Goal: Task Accomplishment & Management: Manage account settings

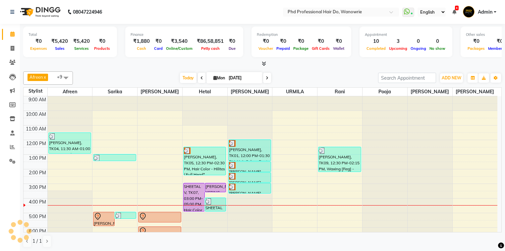
scroll to position [37, 0]
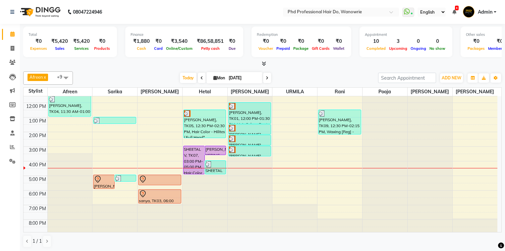
click at [130, 69] on div "Afreen x Sarika x sonia x Hetal x Anita x URMILA x rani x pooja x tejesh x sona…" at bounding box center [262, 159] width 479 height 181
click at [105, 155] on div "9:00 AM 10:00 AM 11:00 AM 12:00 PM 1:00 PM 2:00 PM 3:00 PM 4:00 PM 5:00 PM 6:00…" at bounding box center [261, 146] width 474 height 175
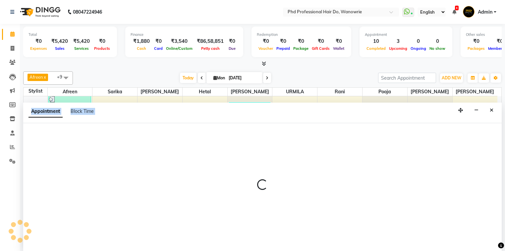
click at [105, 155] on div at bounding box center [262, 187] width 479 height 129
select select "977"
select select "tentative"
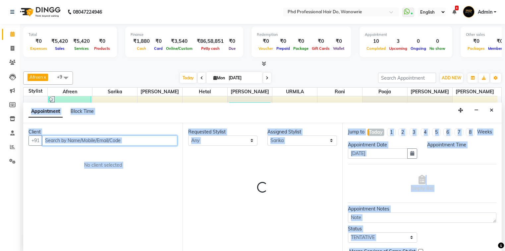
select select "930"
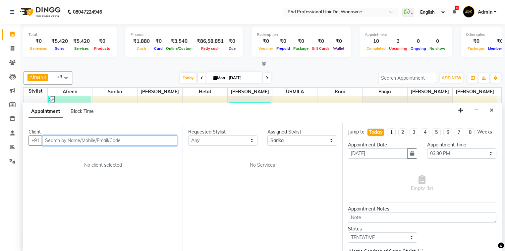
click at [96, 138] on input "text" at bounding box center [109, 140] width 135 height 10
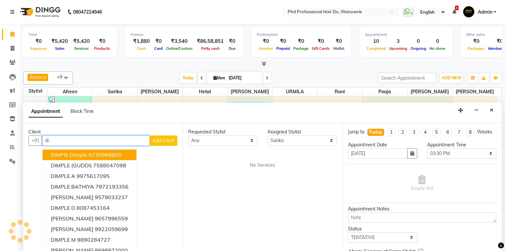
type input "d"
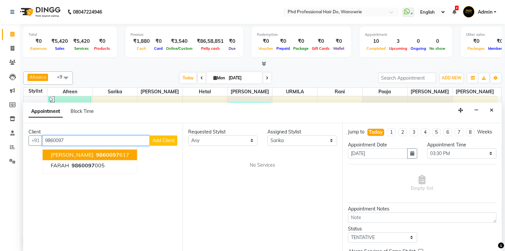
click at [102, 152] on span "9860097" at bounding box center [107, 154] width 23 height 7
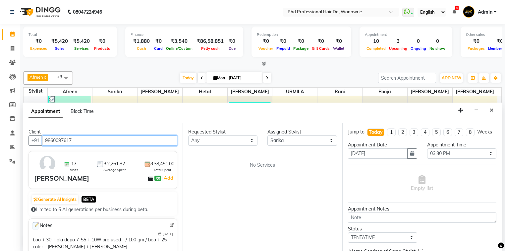
type input "9860097617"
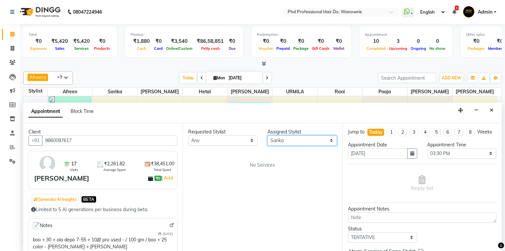
click at [278, 138] on select "Select Afreen Anita dhara faizan salmani gui Hetal Jeenisha NANDINI pooja Poona…" at bounding box center [301, 140] width 69 height 10
click at [275, 154] on div "Requested Stylist Any Afreen Anita dhara faizan salmani gui Hetal Jeenisha NAND…" at bounding box center [262, 187] width 159 height 129
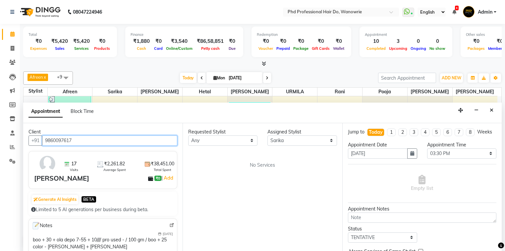
drag, startPoint x: 75, startPoint y: 139, endPoint x: 43, endPoint y: 141, distance: 31.9
click at [43, 141] on input "9860097617" at bounding box center [109, 140] width 135 height 10
click at [169, 223] on img at bounding box center [171, 224] width 5 height 5
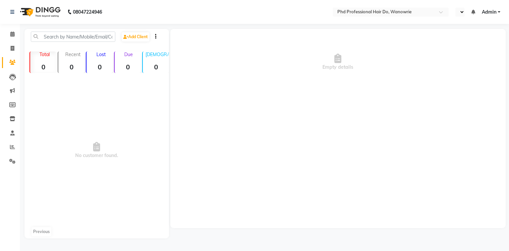
select select "en"
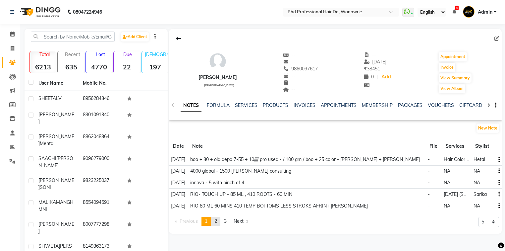
click at [217, 220] on span "2" at bounding box center [215, 221] width 3 height 6
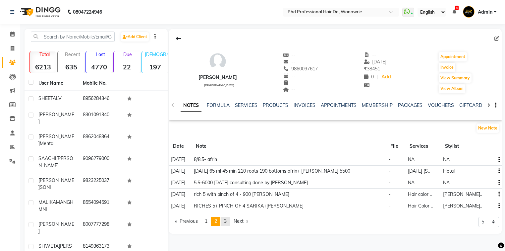
click at [226, 219] on span "3" at bounding box center [225, 221] width 3 height 6
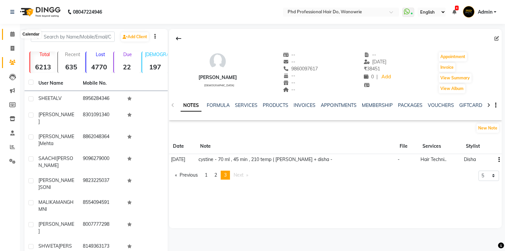
click at [13, 34] on icon at bounding box center [12, 33] width 4 height 5
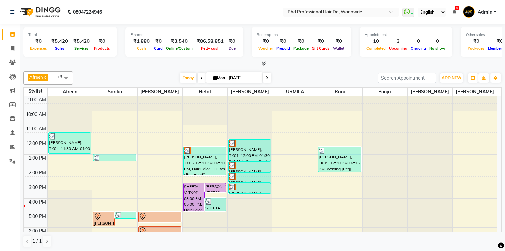
click at [103, 164] on div "9:00 AM 10:00 AM 11:00 AM 12:00 PM 1:00 PM 2:00 PM 3:00 PM 4:00 PM 5:00 PM 6:00…" at bounding box center [261, 183] width 474 height 175
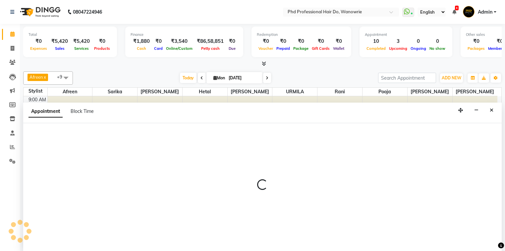
select select "977"
select select "tentative"
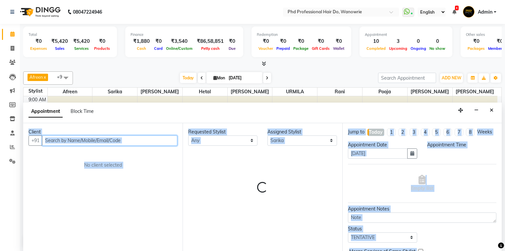
select select "810"
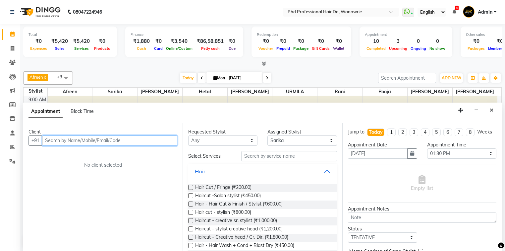
paste input "9860097617"
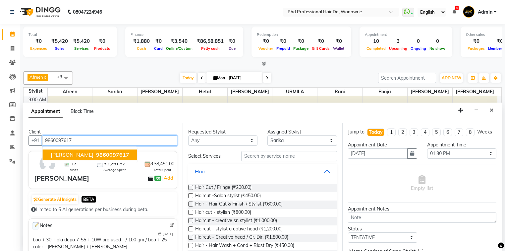
click at [82, 153] on span "[PERSON_NAME]" at bounding box center [72, 154] width 43 height 7
type input "9860097617"
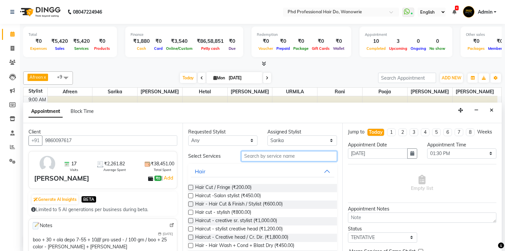
click at [252, 158] on input "text" at bounding box center [289, 156] width 96 height 10
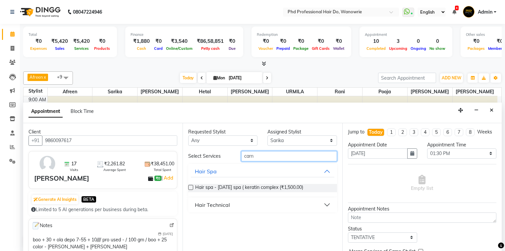
type input "carn"
click at [212, 203] on div "Hair Technical" at bounding box center [212, 204] width 35 height 8
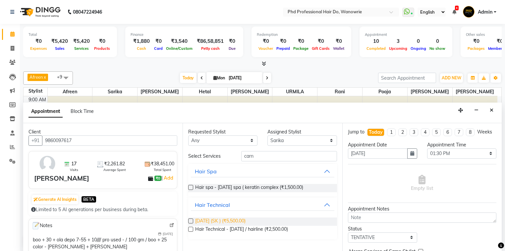
click at [220, 219] on span "CARNIVAL (SK ) (₹5,500.00)" at bounding box center [220, 221] width 50 height 8
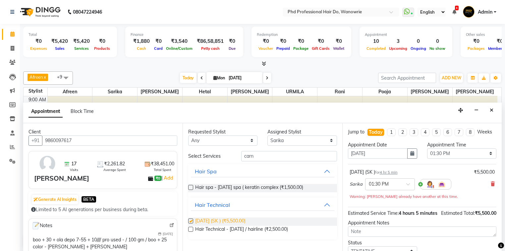
checkbox input "false"
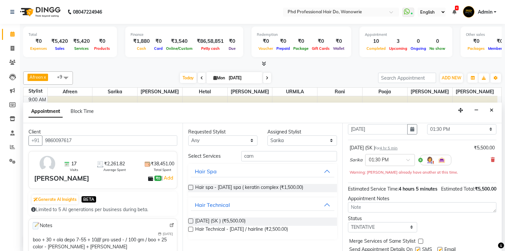
scroll to position [53, 0]
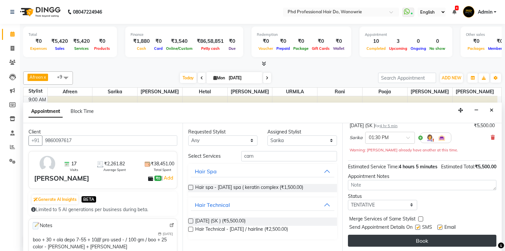
click at [431, 236] on button "Book" at bounding box center [422, 240] width 148 height 12
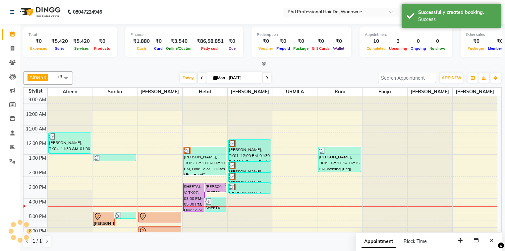
scroll to position [0, 0]
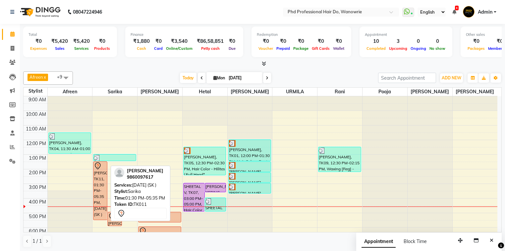
click at [96, 173] on div "[PERSON_NAME], TK11, 01:30 PM-05:35 PM, [DATE] (SK )" at bounding box center [100, 190] width 14 height 58
select select "7"
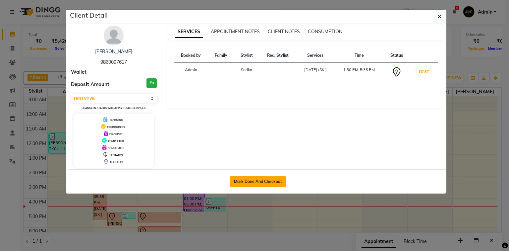
click at [250, 183] on button "Mark Done And Checkout" at bounding box center [258, 181] width 57 height 11
select select "service"
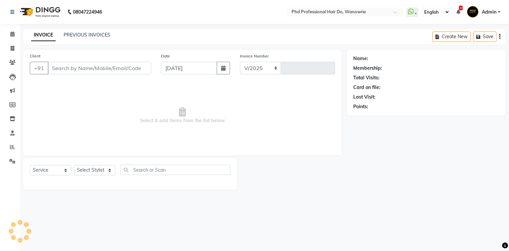
select select "25"
type input "2116"
click at [12, 34] on icon at bounding box center [12, 33] width 4 height 5
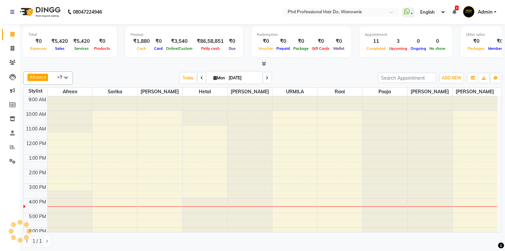
scroll to position [25, 0]
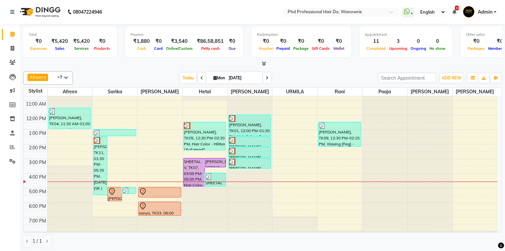
click at [460, 183] on div "9:00 AM 10:00 AM 11:00 AM 12:00 PM 1:00 PM 2:00 PM 3:00 PM 4:00 PM 5:00 PM 6:00…" at bounding box center [261, 158] width 474 height 175
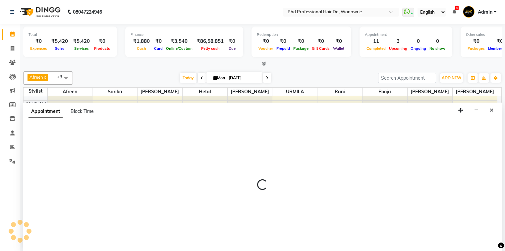
click at [460, 183] on div at bounding box center [262, 187] width 479 height 129
select select "59528"
select select "990"
select select "tentative"
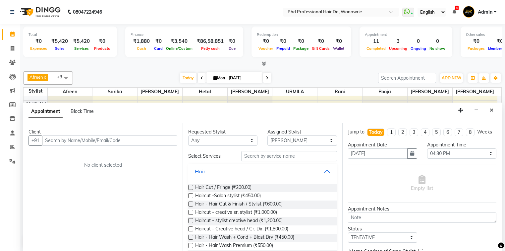
click at [147, 140] on input "text" at bounding box center [109, 140] width 135 height 10
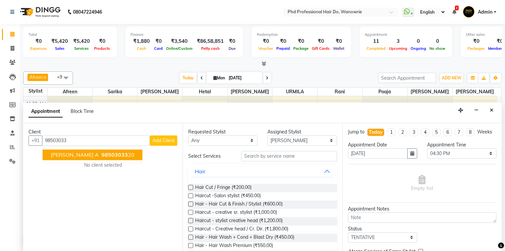
click at [101, 155] on ngb-highlight "98503033 20" at bounding box center [117, 154] width 34 height 7
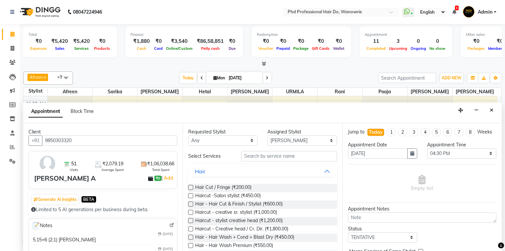
type input "9850303320"
click at [259, 155] on input "text" at bounding box center [289, 156] width 96 height 10
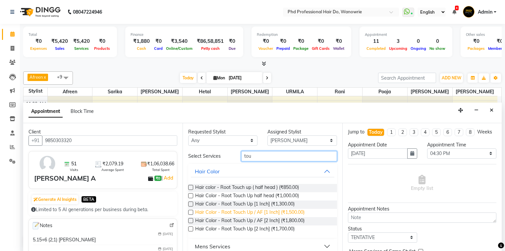
type input "tou"
click at [238, 212] on span "Hair Color - Root Touch Up / AF [1 Inch] (₹1,500.00)" at bounding box center [249, 212] width 109 height 8
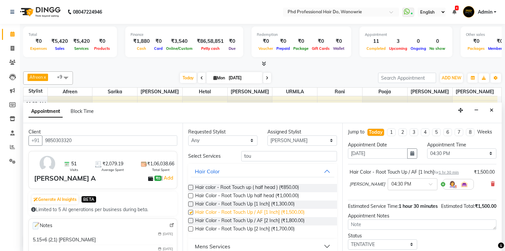
checkbox input "false"
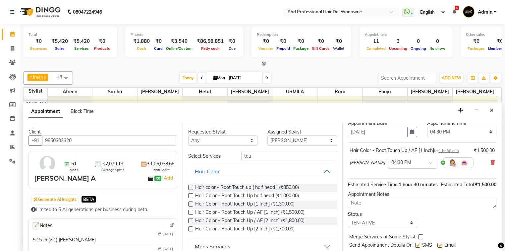
scroll to position [46, 0]
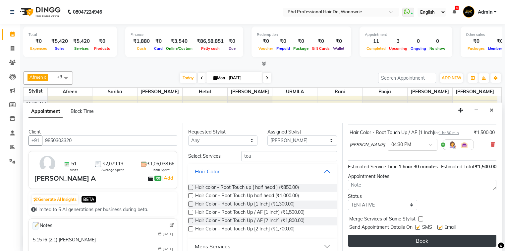
click at [408, 237] on button "Book" at bounding box center [422, 240] width 148 height 12
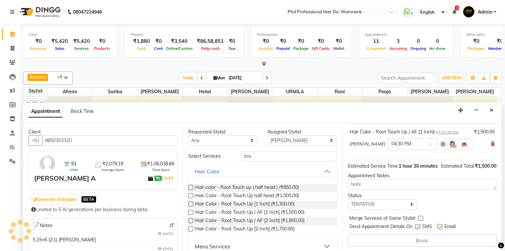
scroll to position [0, 0]
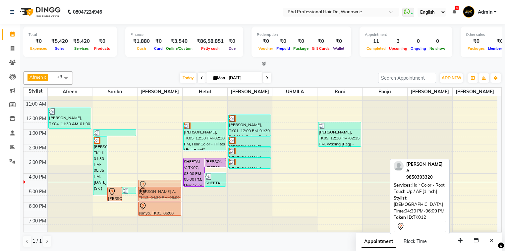
drag, startPoint x: 466, startPoint y: 184, endPoint x: 136, endPoint y: 182, distance: 329.7
click at [136, 182] on div "9:00 AM 10:00 AM 11:00 AM 12:00 PM 1:00 PM 2:00 PM 3:00 PM 4:00 PM 5:00 PM 6:00…" at bounding box center [261, 158] width 474 height 175
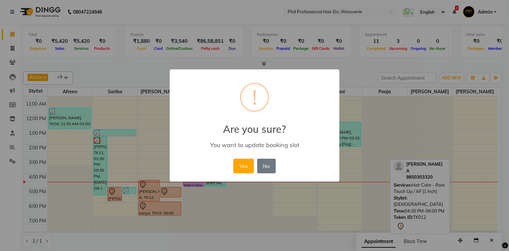
drag, startPoint x: 247, startPoint y: 170, endPoint x: 216, endPoint y: 176, distance: 31.5
click at [246, 170] on button "Yes" at bounding box center [243, 165] width 20 height 15
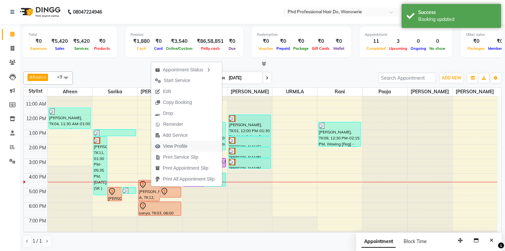
click at [170, 146] on span "View Profile" at bounding box center [175, 145] width 25 height 7
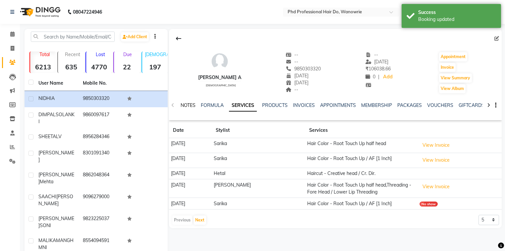
click at [185, 105] on link "NOTES" at bounding box center [188, 105] width 15 height 6
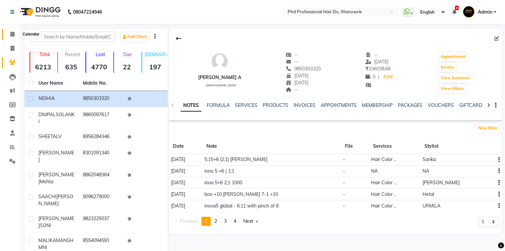
click at [10, 37] on span at bounding box center [13, 34] width 12 height 8
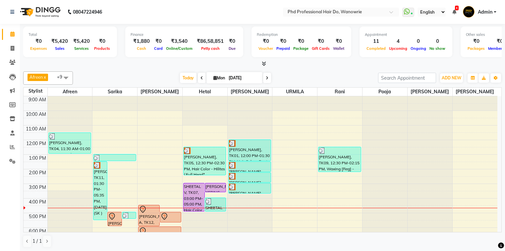
click at [125, 74] on div "Today Mon 01-09-2025" at bounding box center [225, 78] width 299 height 10
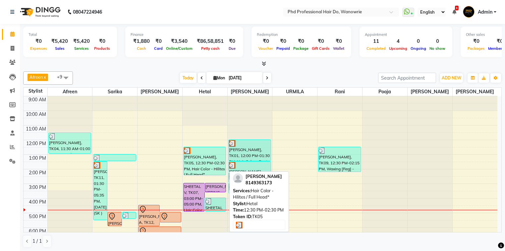
click at [209, 167] on div "[PERSON_NAME], TK05, 12:30 PM-02:30 PM, Hair Color - Hilites / Full Head*" at bounding box center [205, 161] width 42 height 28
select select "3"
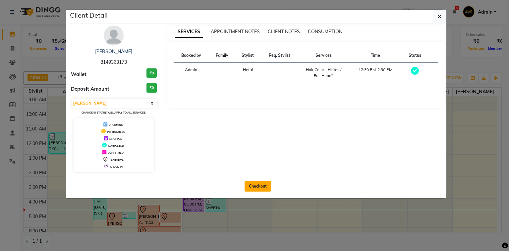
click at [261, 186] on button "Checkout" at bounding box center [258, 186] width 27 height 11
select select "service"
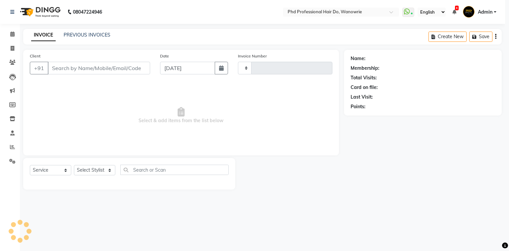
type input "2116"
select select "25"
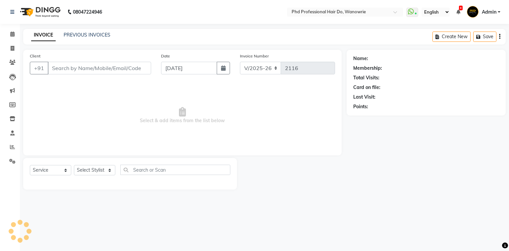
type input "8149363173"
select select "978"
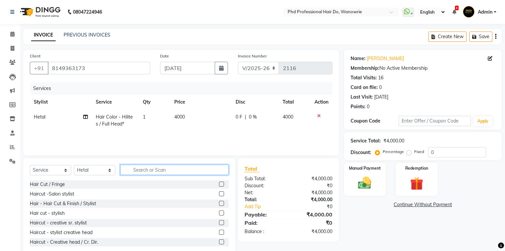
click at [137, 169] on input "text" at bounding box center [174, 169] width 108 height 10
click at [142, 173] on input "text" at bounding box center [174, 169] width 108 height 10
type input "cut"
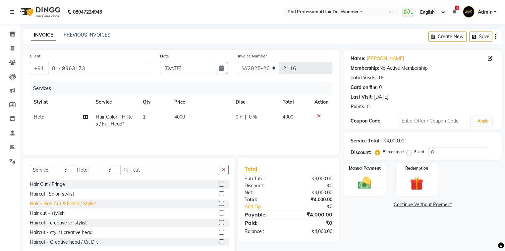
click at [72, 202] on div "Hair - Hair Cut & Finish / Stylist" at bounding box center [63, 203] width 66 height 7
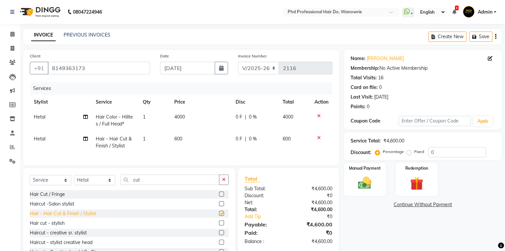
checkbox input "false"
click at [319, 138] on icon at bounding box center [319, 137] width 4 height 5
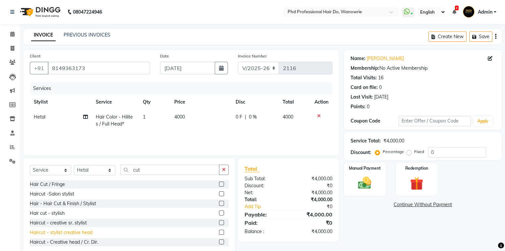
scroll to position [27, 0]
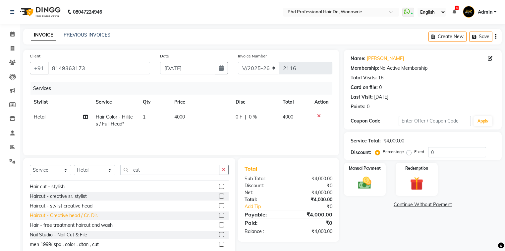
click at [84, 215] on div "Haircut - Creative head / Cr. Dir." at bounding box center [64, 215] width 68 height 7
checkbox input "false"
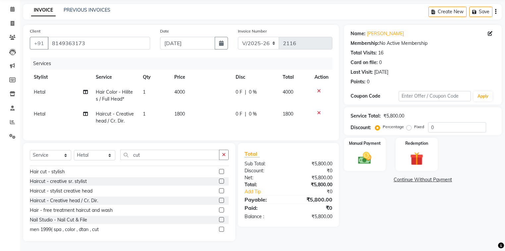
scroll to position [0, 0]
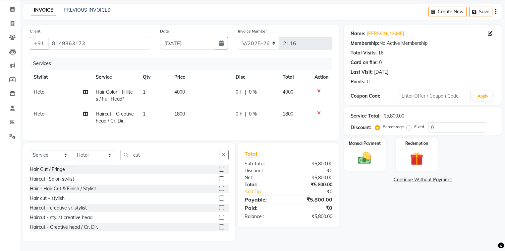
click at [255, 110] on span "0 %" at bounding box center [253, 113] width 8 height 7
select select "978"
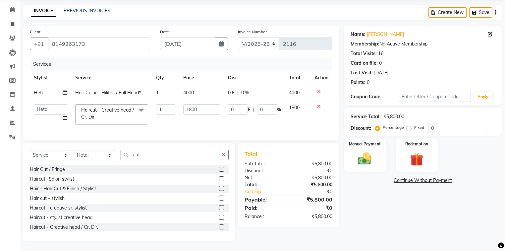
scroll to position [28, 0]
click at [263, 108] on input "0" at bounding box center [267, 109] width 20 height 10
type input "20"
click at [276, 115] on td "0 F | 20 %" at bounding box center [254, 114] width 61 height 28
select select "978"
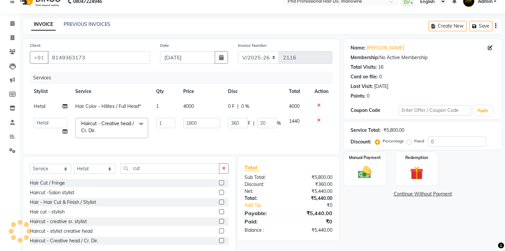
scroll to position [2, 0]
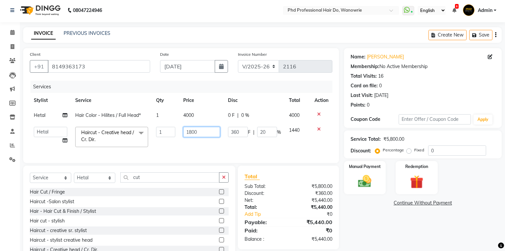
click at [191, 136] on input "1800" at bounding box center [201, 132] width 37 height 10
type input "1200"
click at [183, 138] on td "1200" at bounding box center [201, 137] width 45 height 28
select select "978"
click at [269, 131] on input "30" at bounding box center [267, 132] width 20 height 10
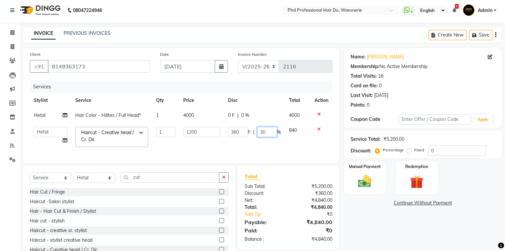
type input "3"
click at [263, 149] on td "360 F | %" at bounding box center [254, 137] width 61 height 28
select select "978"
click at [66, 114] on icon at bounding box center [65, 115] width 5 height 5
select select "978"
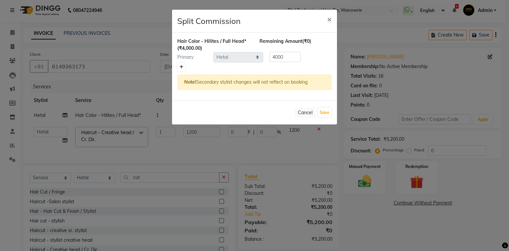
click at [181, 67] on icon at bounding box center [182, 67] width 4 height 4
type input "2000"
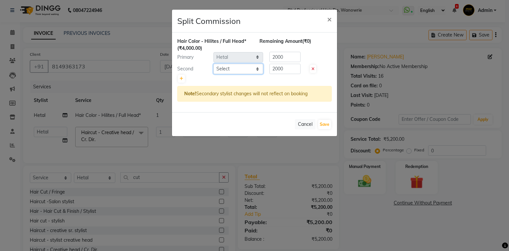
click at [226, 68] on select "Select Afreen Anita dhara faizan salmani gui Hetal Jeenisha NANDINI pooja Poona…" at bounding box center [238, 69] width 50 height 10
select select "975"
click at [213, 64] on select "Select Afreen Anita dhara faizan salmani gui Hetal Jeenisha NANDINI pooja Poona…" at bounding box center [238, 69] width 50 height 10
click at [106, 78] on ngb-modal-window "Split Commission × Hair Color - Hilites / Full Head* (₹4,000.00) Remaining Amou…" at bounding box center [254, 125] width 509 height 251
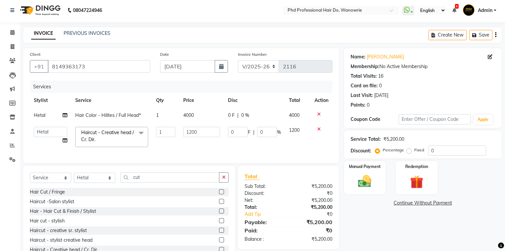
click at [126, 131] on span "Haircut - Creative head / Cr. Dir." at bounding box center [107, 135] width 53 height 13
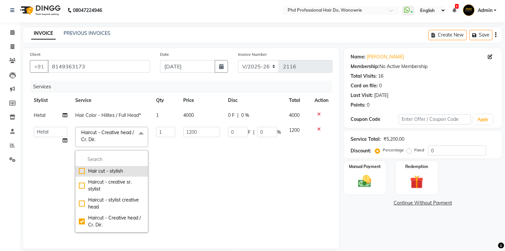
scroll to position [53, 0]
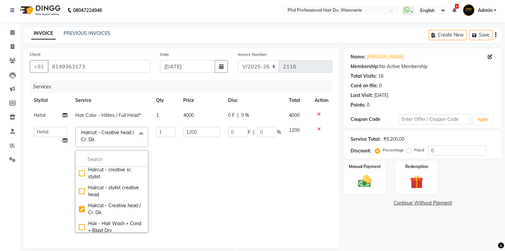
click at [118, 208] on div "Haircut - Creative head / Cr. Dir." at bounding box center [112, 209] width 66 height 14
checkbox input "false"
type input "0"
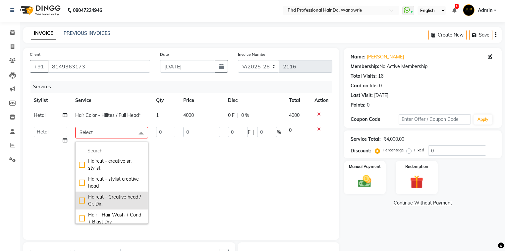
click at [79, 200] on div "Haircut - Creative head / Cr. Dir." at bounding box center [112, 200] width 66 height 14
checkbox input "true"
type input "1"
type input "1800"
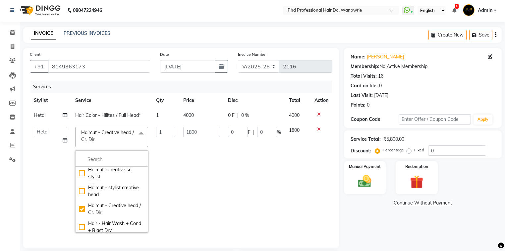
click at [224, 190] on td "0 F | 0 %" at bounding box center [254, 179] width 61 height 113
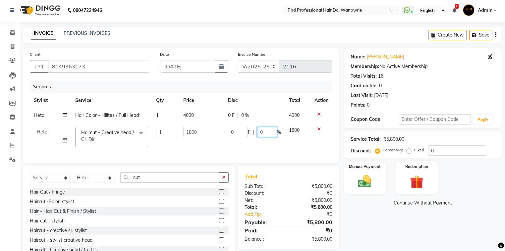
click at [262, 129] on input "0" at bounding box center [267, 132] width 20 height 10
type input "20"
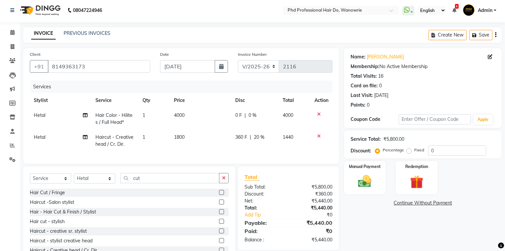
click at [281, 145] on tr "Hetal Haircut - Creative head / Cr. Dir. 1 1800 360 F | 20 % 1440" at bounding box center [181, 141] width 303 height 22
click at [84, 114] on icon at bounding box center [85, 115] width 5 height 5
select select "978"
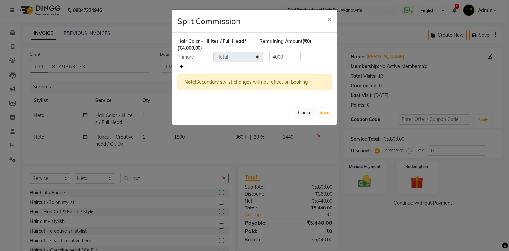
click at [182, 67] on icon at bounding box center [182, 67] width 4 height 4
type input "2000"
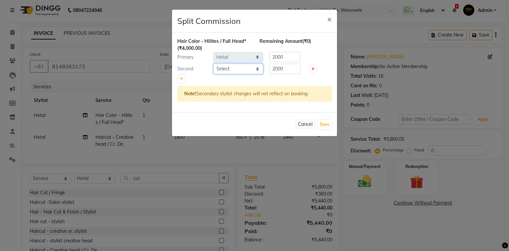
click at [243, 69] on select "Select Afreen Anita dhara faizan salmani gui Hetal Jeenisha NANDINI pooja Poona…" at bounding box center [238, 69] width 50 height 10
select select "975"
click at [213, 64] on select "Select Afreen Anita dhara faizan salmani gui Hetal Jeenisha NANDINI pooja Poona…" at bounding box center [238, 69] width 50 height 10
click at [326, 125] on button "Save" at bounding box center [324, 124] width 13 height 9
select select "Select"
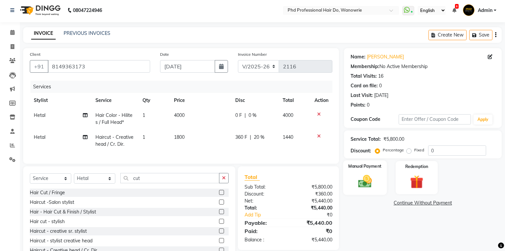
click at [354, 179] on img at bounding box center [365, 181] width 23 height 16
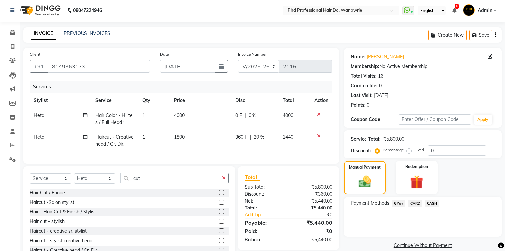
click at [401, 201] on span "GPay" at bounding box center [399, 203] width 14 height 8
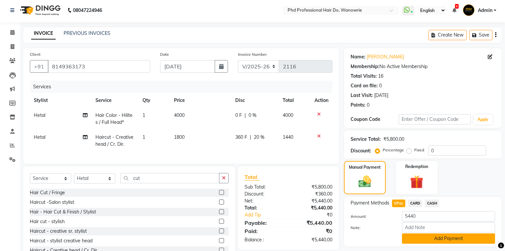
click at [412, 237] on button "Add Payment" at bounding box center [448, 238] width 93 height 10
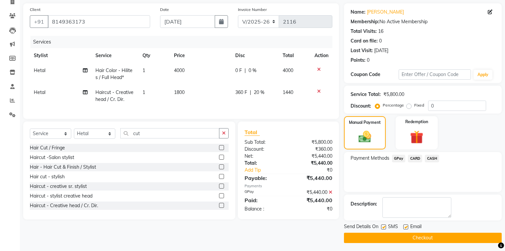
scroll to position [48, 0]
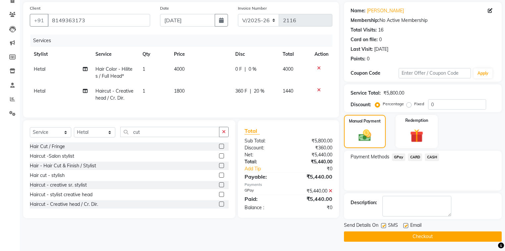
click at [412, 237] on button "Checkout" at bounding box center [423, 236] width 158 height 10
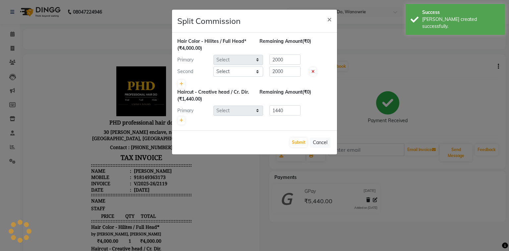
select select "978"
select select "975"
select select "978"
click at [293, 139] on button "Submit" at bounding box center [298, 142] width 17 height 9
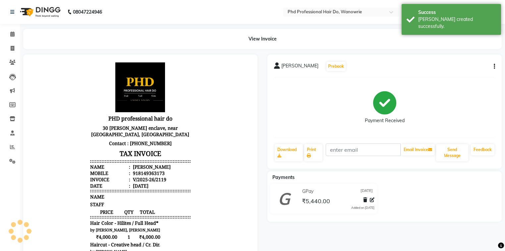
scroll to position [5, 0]
click at [14, 33] on icon at bounding box center [12, 33] width 4 height 5
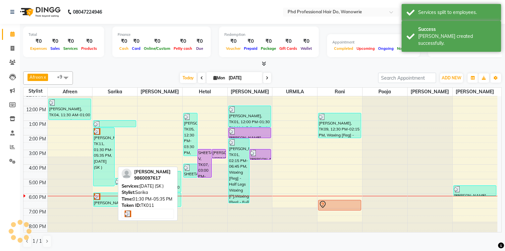
scroll to position [37, 0]
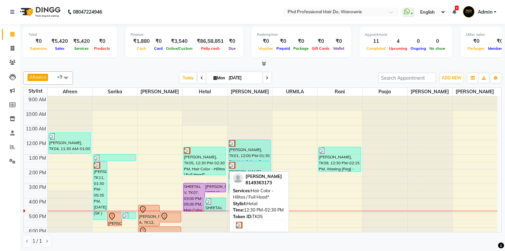
click at [197, 153] on div "[PERSON_NAME], TK05, 12:30 PM-02:30 PM, Hair Color - Hilites / Full Head*" at bounding box center [205, 161] width 42 height 28
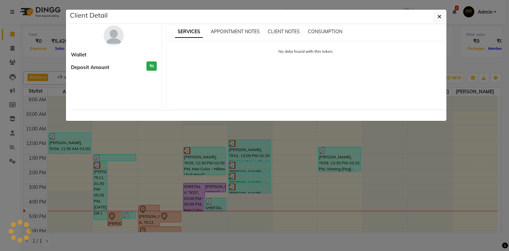
select select "3"
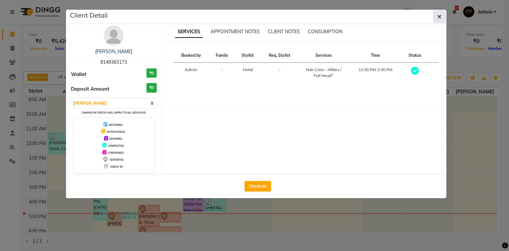
click at [435, 18] on button "button" at bounding box center [439, 16] width 13 height 13
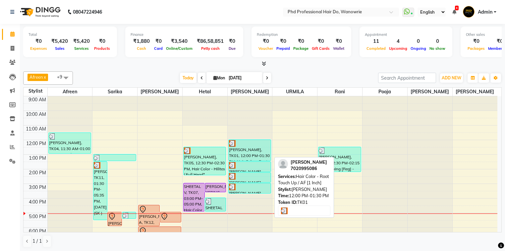
click at [249, 148] on div "[PERSON_NAME], TK01, 12:00 PM-01:30 PM, Hair Color - Root Touch Up / AF [1 Inch]" at bounding box center [250, 150] width 42 height 21
select select "3"
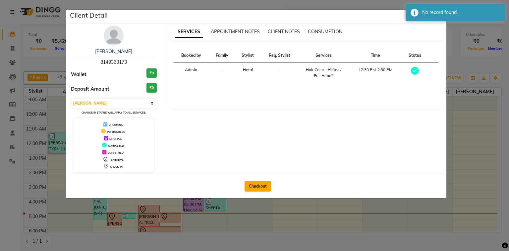
click at [261, 186] on button "Checkout" at bounding box center [258, 186] width 27 height 11
select select "service"
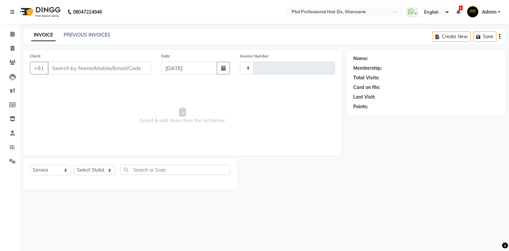
drag, startPoint x: 347, startPoint y: 200, endPoint x: 27, endPoint y: 52, distance: 353.3
click at [348, 200] on div "08047224946 Select Location × Phd Professional Hair Do, Wanowrie WhatsApp Statu…" at bounding box center [254, 125] width 509 height 251
click at [13, 35] on icon at bounding box center [12, 33] width 4 height 5
click at [12, 35] on icon at bounding box center [12, 33] width 4 height 5
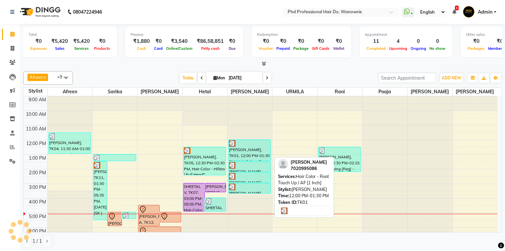
click at [240, 152] on div "[PERSON_NAME], TK01, 12:00 PM-01:30 PM, Hair Color - Root Touch Up / AF [1 Inch]" at bounding box center [250, 150] width 42 height 21
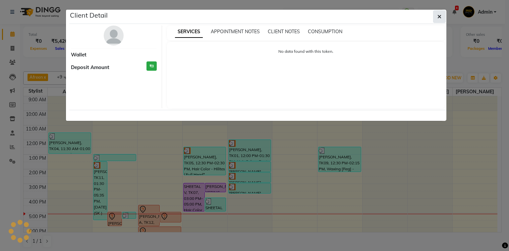
select select "3"
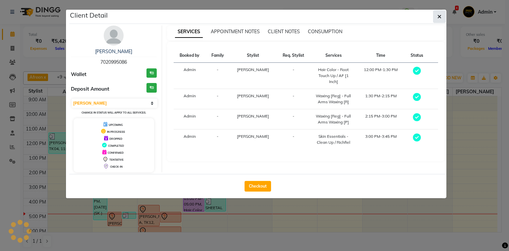
click at [440, 16] on icon "button" at bounding box center [439, 16] width 4 height 5
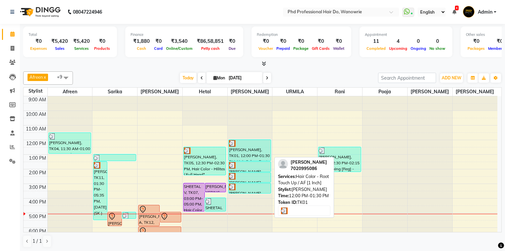
click at [246, 148] on div "[PERSON_NAME], TK01, 12:00 PM-01:30 PM, Hair Color - Root Touch Up / AF [1 Inch]" at bounding box center [250, 150] width 42 height 21
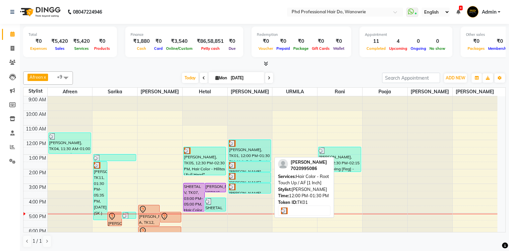
select select "3"
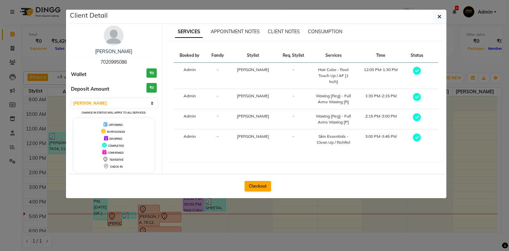
click at [256, 187] on button "Checkout" at bounding box center [258, 186] width 27 height 11
select select "service"
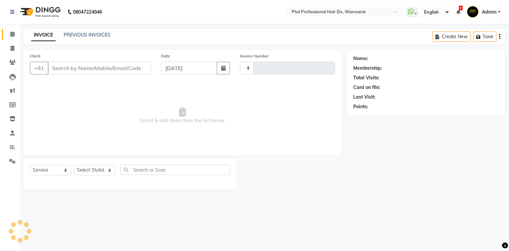
type input "2116"
select select "25"
type input "7020995086"
select select "980"
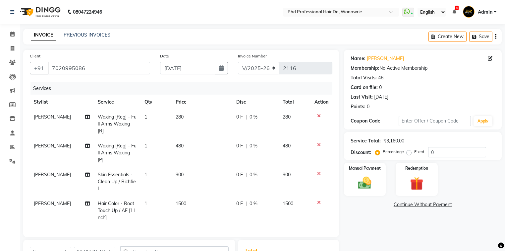
click at [112, 116] on span "Waxing [Reg] - Full Arms Waxing [R]" at bounding box center [117, 124] width 39 height 20
select select "980"
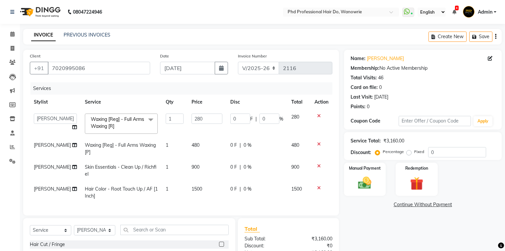
click at [117, 130] on span "Waxing [Reg] - Full Arms Waxing [R] x" at bounding box center [119, 124] width 60 height 16
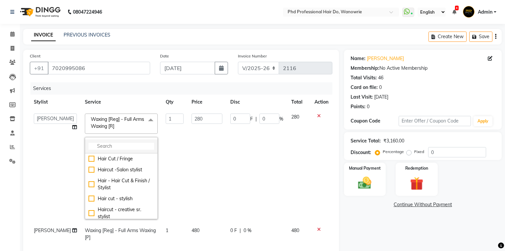
click at [99, 149] on input "multiselect-search" at bounding box center [121, 145] width 66 height 7
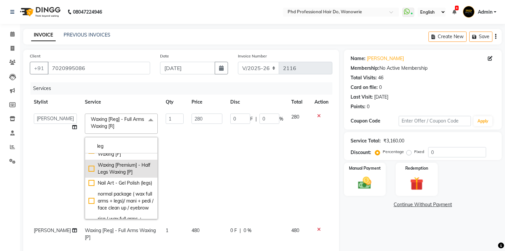
scroll to position [106, 0]
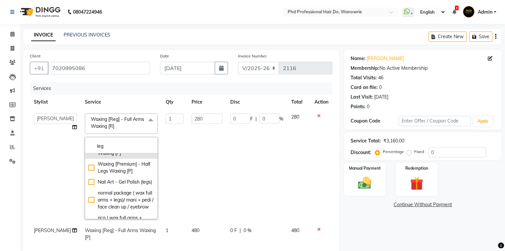
type input "leg"
click at [88, 156] on div "Waxing [Reg] - Half Legs Waxing [P]" at bounding box center [121, 149] width 66 height 14
checkbox "] "true"
type input "380"
click at [350, 222] on div "Name: Sonal Gujrathi Membership: No Active Membership Total Visits: 46 Card on …" at bounding box center [425, 202] width 163 height 305
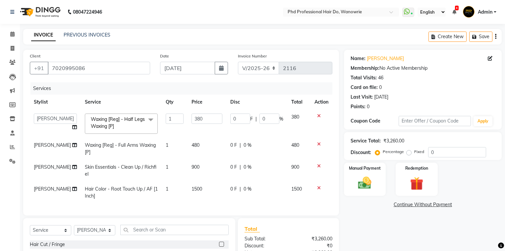
click at [119, 168] on span "Skin Essentials - Clean Up / Richfiel" at bounding box center [121, 170] width 72 height 13
select select "980"
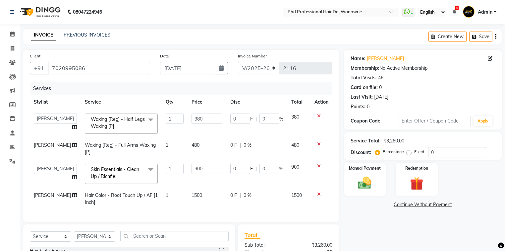
click at [119, 170] on span "Skin Essentials - Clean Up / Richfiel" at bounding box center [115, 172] width 48 height 13
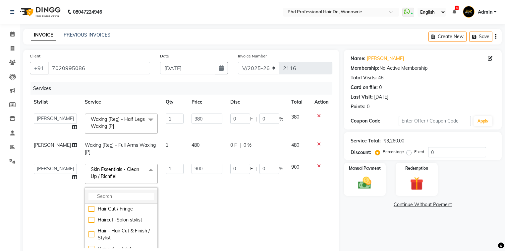
click at [112, 194] on input "multiselect-search" at bounding box center [121, 196] width 66 height 7
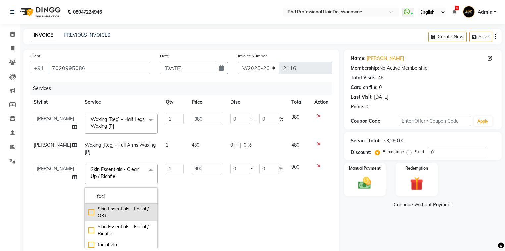
type input "faci"
click at [88, 210] on div "Skin Essentials - Facial / O3+" at bounding box center [121, 212] width 66 height 14
checkbox input "true"
click at [243, 196] on td "0 F | 0 %" at bounding box center [256, 212] width 61 height 106
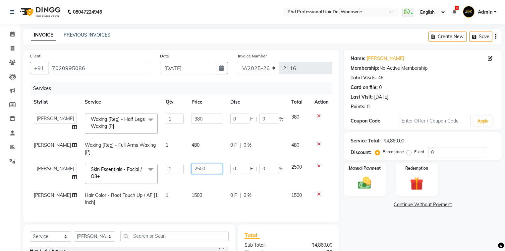
click at [192, 166] on input "2500" at bounding box center [207, 168] width 31 height 10
type input "3000"
click at [134, 195] on td "Hair Color - Root Touch Up / AF [1 Inch]" at bounding box center [121, 199] width 81 height 22
select select "980"
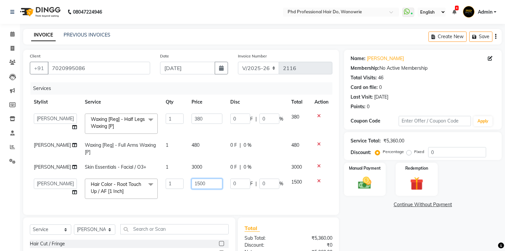
click at [192, 184] on input "1500" at bounding box center [207, 183] width 31 height 10
type input "1200"
click at [136, 233] on div "Select Service Product Membership Package Voucher Prepaid Gift Card Select Styl…" at bounding box center [129, 232] width 199 height 16
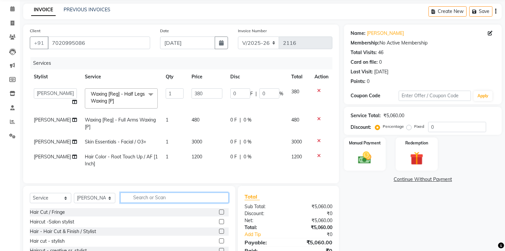
scroll to position [53, 0]
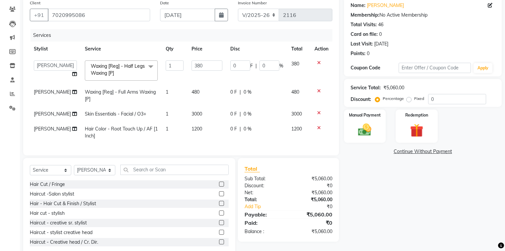
click at [219, 196] on label at bounding box center [221, 193] width 5 height 5
click at [219, 196] on input "checkbox" at bounding box center [221, 194] width 4 height 4
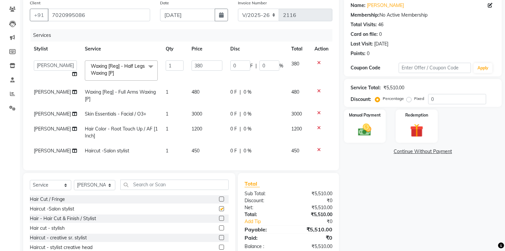
checkbox input "false"
click at [161, 188] on input "text" at bounding box center [174, 184] width 108 height 10
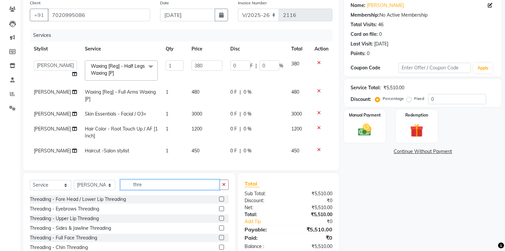
type input "thre"
click at [219, 211] on label at bounding box center [221, 208] width 5 height 5
click at [219, 211] on input "checkbox" at bounding box center [221, 208] width 4 height 4
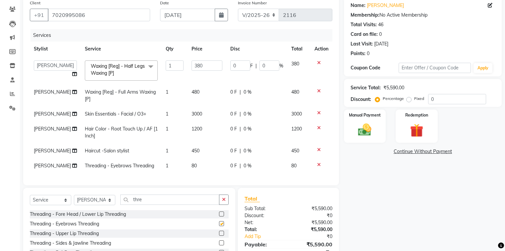
checkbox input "false"
click at [373, 117] on label "Manual Payment" at bounding box center [364, 114] width 33 height 6
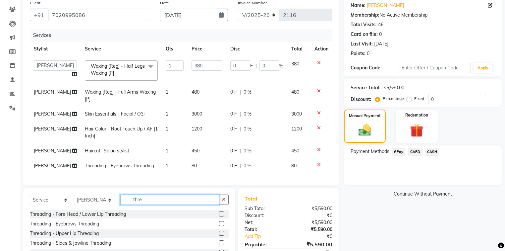
click at [164, 203] on input "thre" at bounding box center [169, 199] width 99 height 10
type input "t"
type input "pedi"
click at [219, 235] on label at bounding box center [221, 232] width 5 height 5
click at [219, 235] on input "checkbox" at bounding box center [221, 233] width 4 height 4
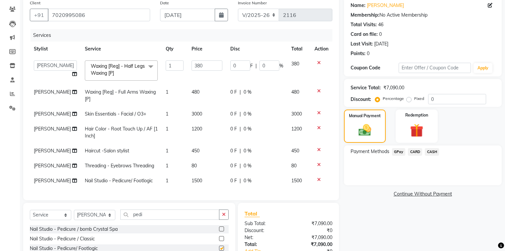
checkbox input "false"
click at [373, 138] on div "Manual Payment" at bounding box center [365, 126] width 44 height 34
click at [366, 114] on label "Manual Payment" at bounding box center [364, 115] width 33 height 6
click at [400, 152] on span "GPay" at bounding box center [399, 152] width 14 height 8
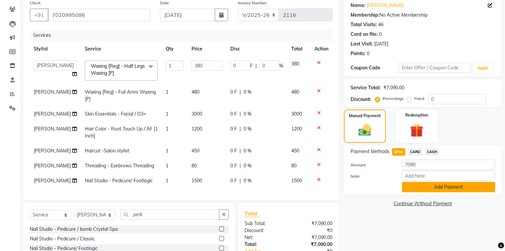
click at [421, 184] on button "Add Payment" at bounding box center [448, 187] width 93 height 10
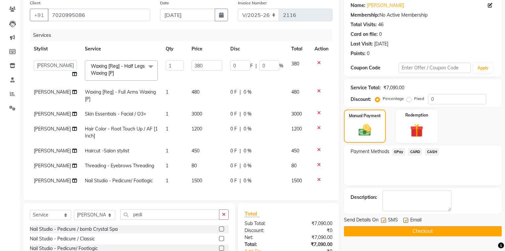
click at [434, 229] on button "Checkout" at bounding box center [423, 231] width 158 height 10
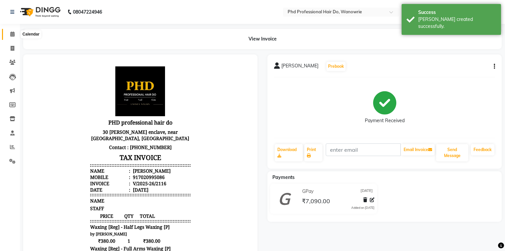
click at [9, 34] on span at bounding box center [13, 34] width 12 height 8
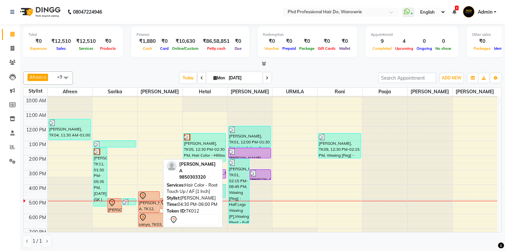
scroll to position [27, 0]
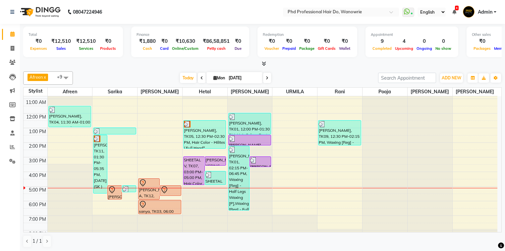
click at [265, 77] on span at bounding box center [267, 78] width 8 height 10
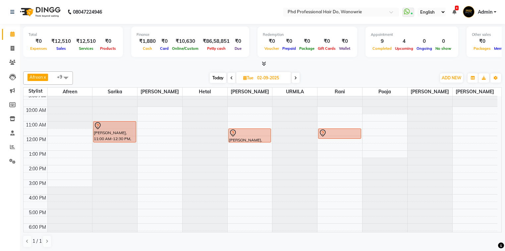
scroll to position [0, 0]
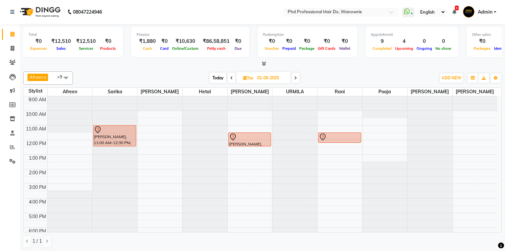
click at [217, 75] on span "Today" at bounding box center [218, 78] width 17 height 10
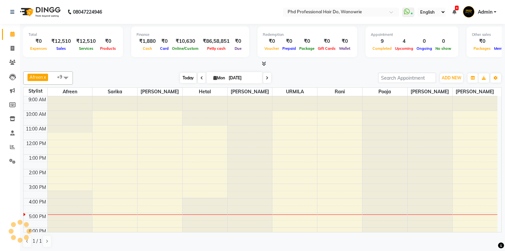
scroll to position [37, 0]
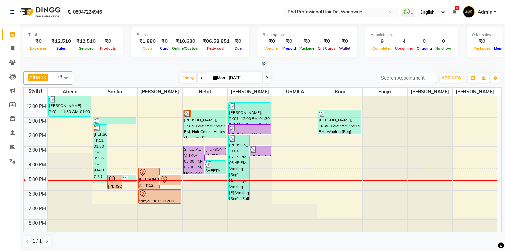
click at [266, 77] on icon at bounding box center [267, 78] width 3 height 4
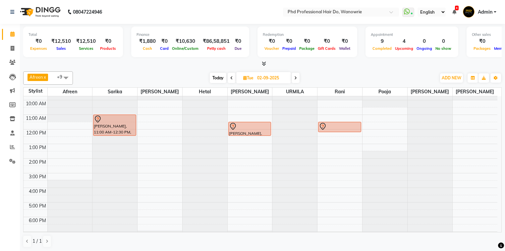
scroll to position [0, 0]
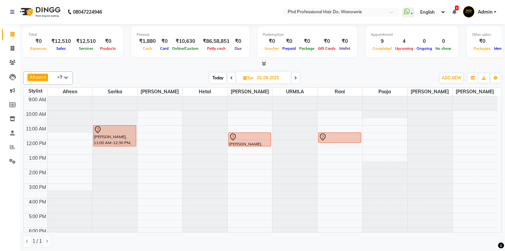
click at [229, 77] on span at bounding box center [232, 78] width 8 height 10
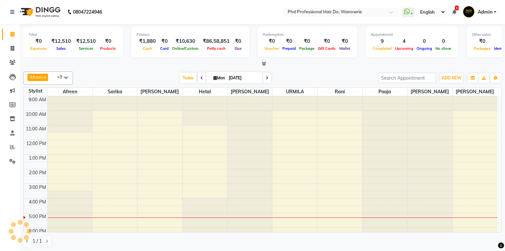
scroll to position [37, 0]
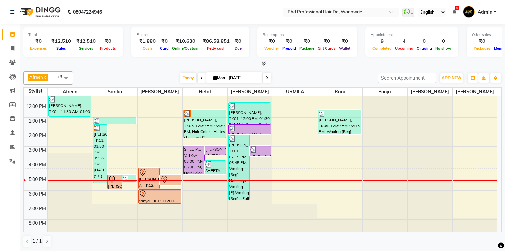
click at [201, 77] on span at bounding box center [202, 78] width 8 height 10
type input "31-08-2025"
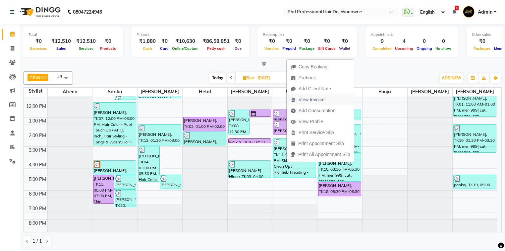
click at [308, 97] on span "View Invoice" at bounding box center [312, 99] width 26 height 7
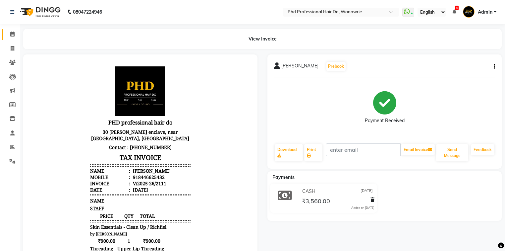
click at [13, 29] on link "Calendar" at bounding box center [10, 34] width 16 height 11
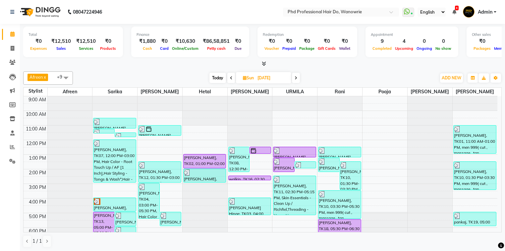
click at [216, 77] on span "Today" at bounding box center [217, 78] width 17 height 10
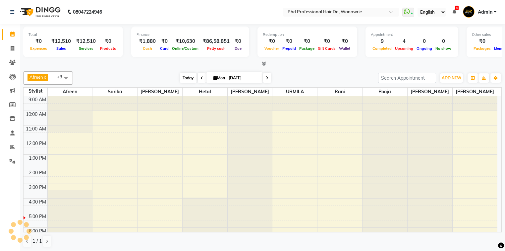
scroll to position [37, 0]
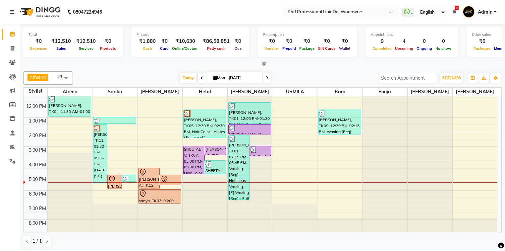
click at [263, 74] on span at bounding box center [267, 78] width 8 height 10
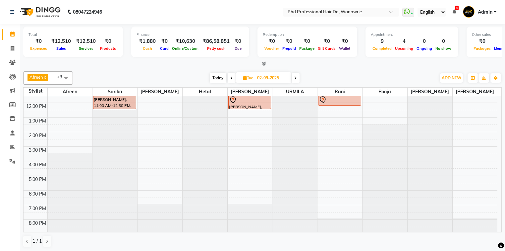
scroll to position [11, 0]
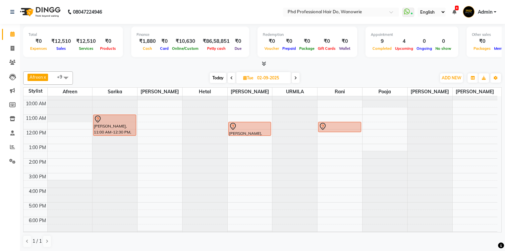
click at [216, 76] on span "Today" at bounding box center [218, 78] width 17 height 10
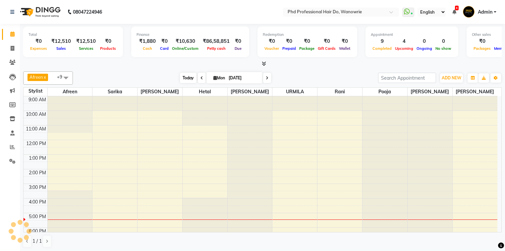
scroll to position [37, 0]
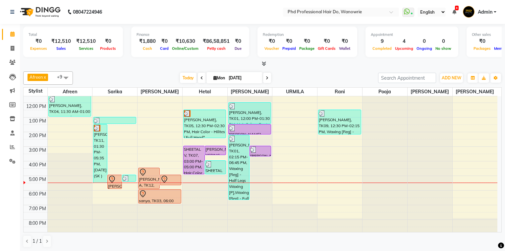
click at [198, 78] on span at bounding box center [202, 78] width 8 height 10
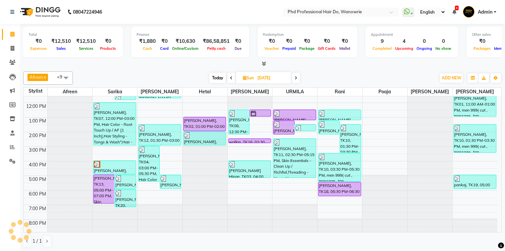
scroll to position [11, 0]
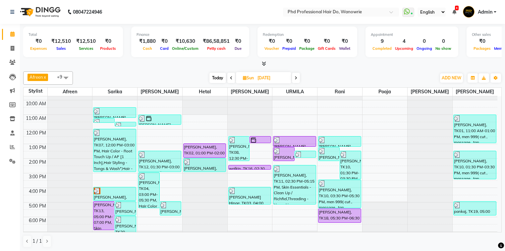
click at [298, 76] on span at bounding box center [296, 78] width 8 height 10
type input "[DATE]"
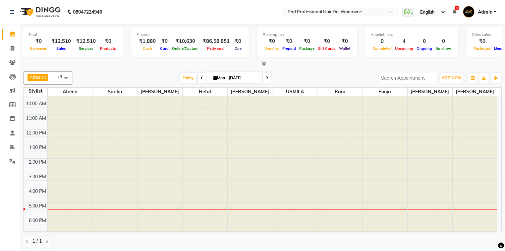
scroll to position [0, 0]
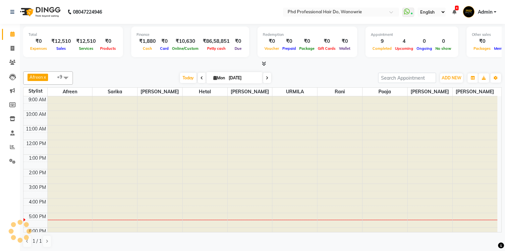
click at [296, 78] on div "Today Mon 01-09-2025" at bounding box center [225, 78] width 299 height 10
click at [187, 76] on span "Today" at bounding box center [188, 78] width 17 height 10
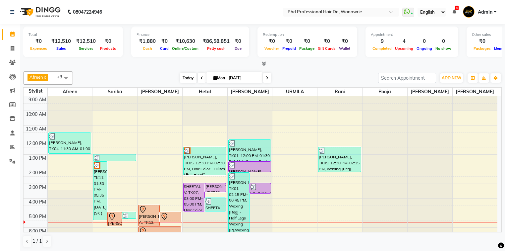
click at [191, 78] on span "Today" at bounding box center [188, 78] width 17 height 10
click at [182, 77] on span "Today" at bounding box center [188, 78] width 17 height 10
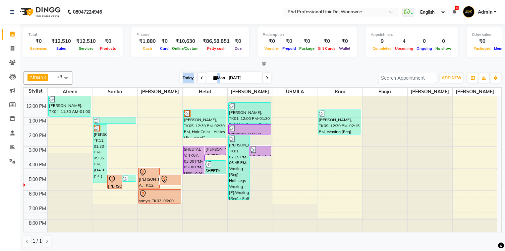
click at [187, 78] on span "Today" at bounding box center [188, 78] width 17 height 10
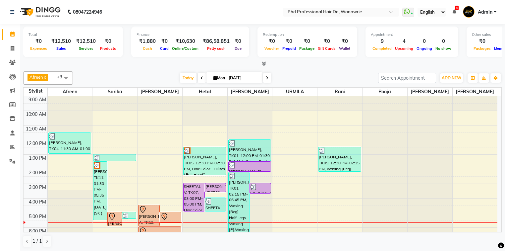
click at [424, 96] on div at bounding box center [430, 96] width 45 height 0
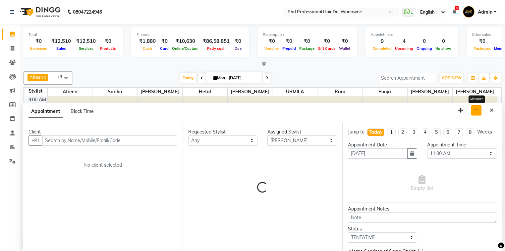
click at [477, 109] on icon "button" at bounding box center [476, 110] width 4 height 5
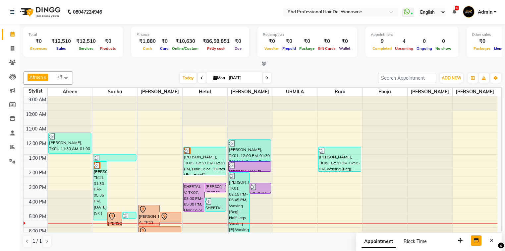
scroll to position [27, 0]
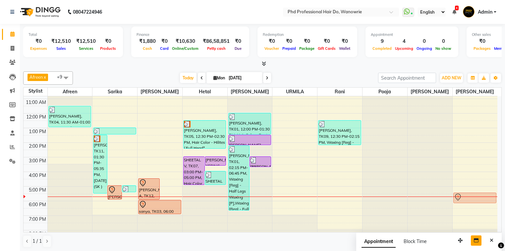
drag, startPoint x: 167, startPoint y: 187, endPoint x: 460, endPoint y: 196, distance: 293.7
click at [460, 196] on tr "LALITA SONI, TK04, 11:30 AM-01:00 PM, Hair Color - Root Touch Up / AF [1 Inch] …" at bounding box center [261, 157] width 474 height 175
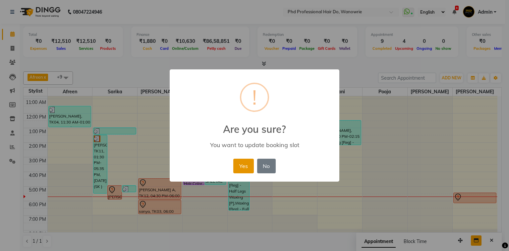
click at [246, 168] on button "Yes" at bounding box center [243, 165] width 20 height 15
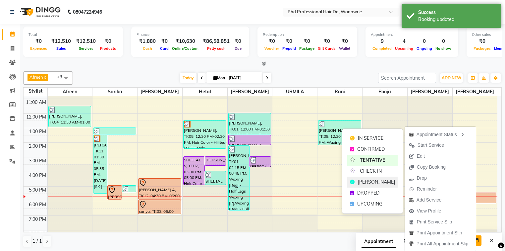
click at [370, 179] on span "MARK DONE" at bounding box center [376, 181] width 37 height 7
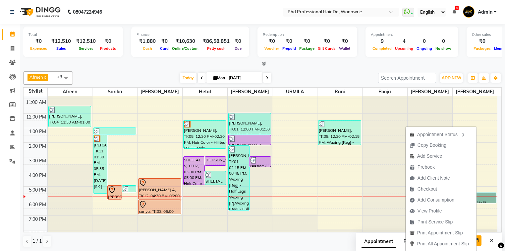
click at [484, 196] on div at bounding box center [475, 196] width 45 height 0
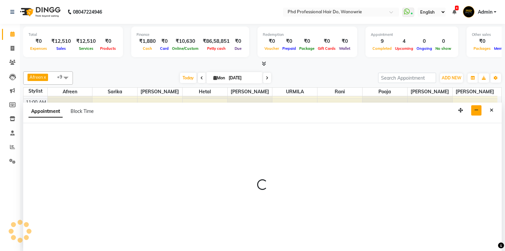
select select "59528"
select select "1050"
select select "tentative"
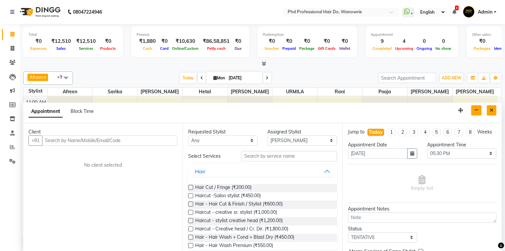
click at [489, 109] on button "Close" at bounding box center [492, 110] width 10 height 10
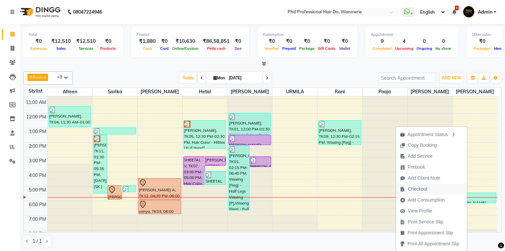
click at [408, 192] on span "Checkout" at bounding box center [418, 188] width 20 height 7
select select "service"
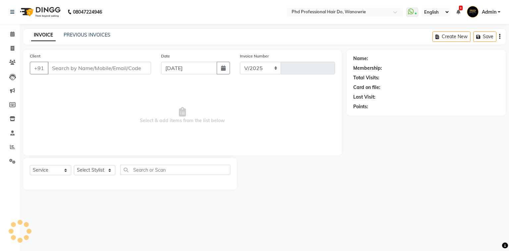
select select "25"
type input "2117"
type input "9096279000"
select select "59528"
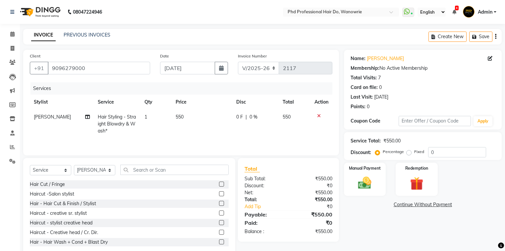
click at [179, 119] on span "550" at bounding box center [180, 117] width 8 height 6
select select "59528"
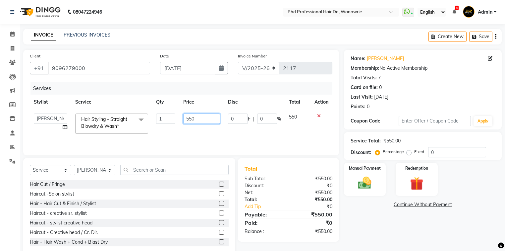
click at [189, 122] on input "550" at bounding box center [201, 118] width 37 height 10
type input "750"
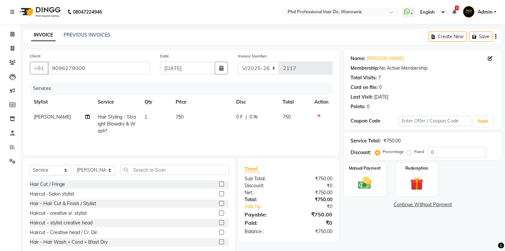
click at [190, 128] on td "750" at bounding box center [202, 123] width 61 height 29
select select "59528"
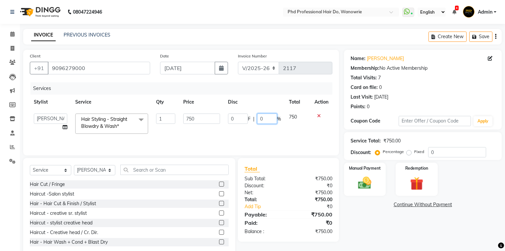
click at [268, 116] on input "0" at bounding box center [267, 118] width 20 height 10
type input "20"
click at [269, 132] on td "0 F | 20 %" at bounding box center [254, 123] width 61 height 28
select select "59528"
click at [370, 182] on img at bounding box center [365, 183] width 23 height 16
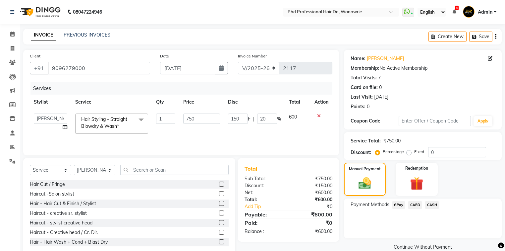
click at [431, 204] on span "CASH" at bounding box center [432, 205] width 14 height 8
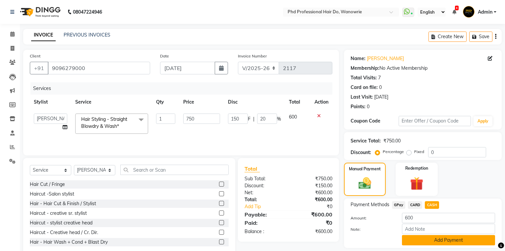
click at [430, 243] on button "Add Payment" at bounding box center [448, 240] width 93 height 10
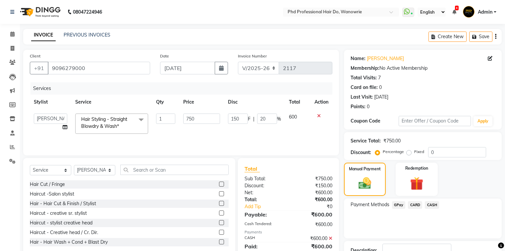
scroll to position [48, 0]
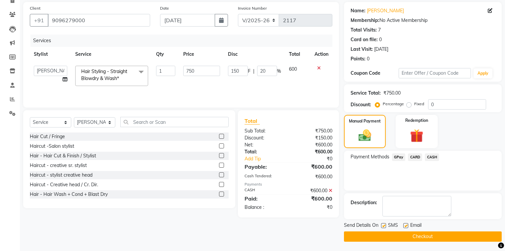
click at [414, 236] on button "Checkout" at bounding box center [423, 236] width 158 height 10
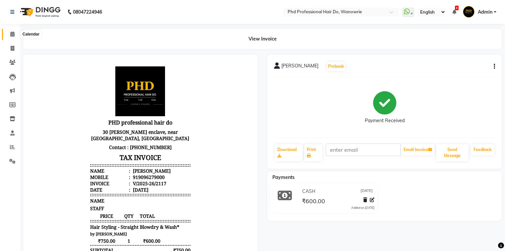
click at [13, 34] on icon at bounding box center [12, 33] width 4 height 5
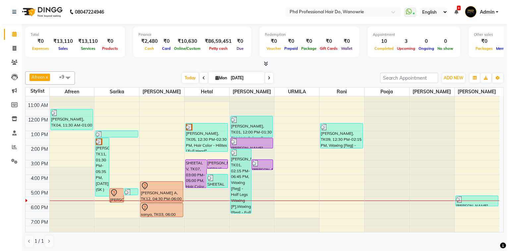
scroll to position [37, 0]
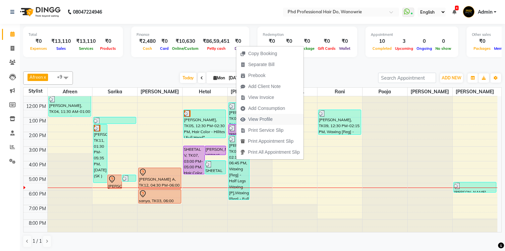
click at [253, 117] on span "View Profile" at bounding box center [260, 119] width 25 height 7
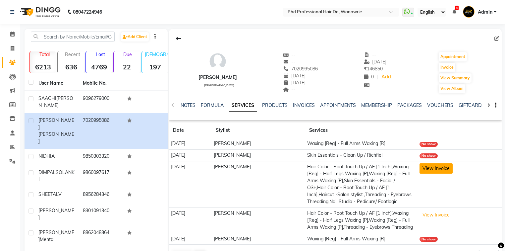
click at [433, 167] on button "View Invoice" at bounding box center [436, 168] width 33 height 10
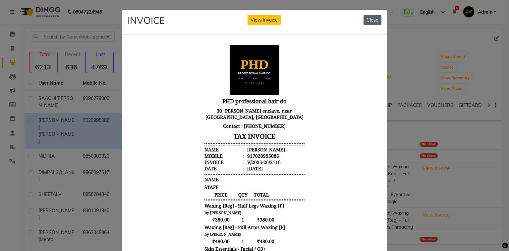
click at [370, 22] on button "Close" at bounding box center [373, 20] width 18 height 10
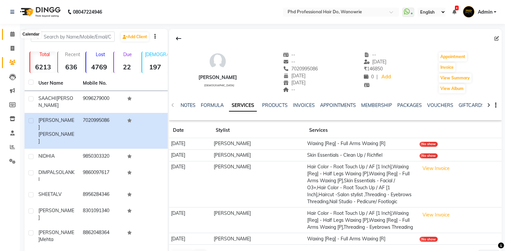
click at [9, 32] on span at bounding box center [13, 34] width 12 height 8
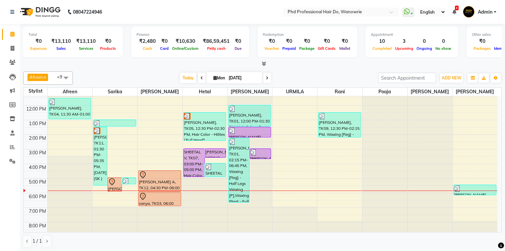
scroll to position [37, 0]
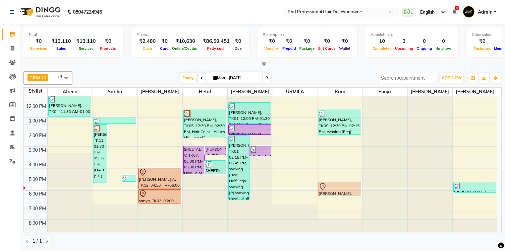
drag, startPoint x: 118, startPoint y: 180, endPoint x: 348, endPoint y: 184, distance: 230.0
click at [348, 184] on tr "LALITA SONI, TK04, 11:30 AM-01:00 PM, Hair Color - Root Touch Up / AF [1 Inch] …" at bounding box center [261, 146] width 474 height 175
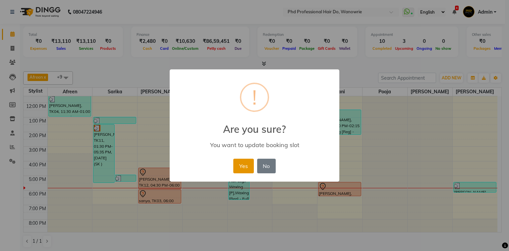
click at [238, 169] on button "Yes" at bounding box center [243, 165] width 20 height 15
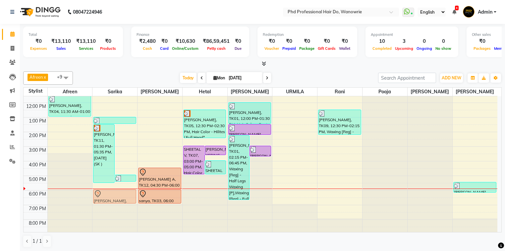
drag, startPoint x: 336, startPoint y: 185, endPoint x: 107, endPoint y: 190, distance: 229.0
click at [107, 190] on tr "LALITA SONI, TK04, 11:30 AM-01:00 PM, Hair Color - Root Touch Up / AF [1 Inch] …" at bounding box center [261, 146] width 474 height 175
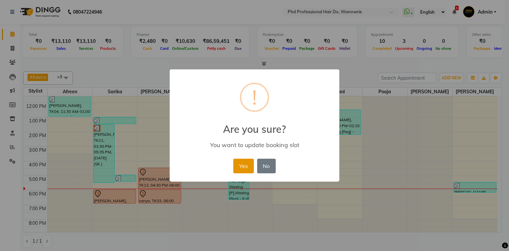
click at [238, 165] on button "Yes" at bounding box center [243, 165] width 20 height 15
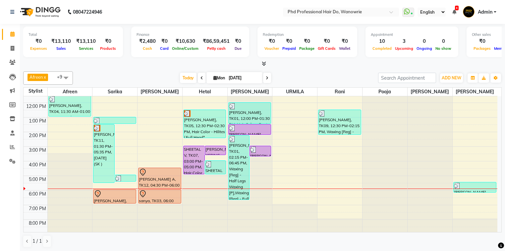
click at [156, 76] on div "Today Mon 01-09-2025" at bounding box center [225, 78] width 299 height 10
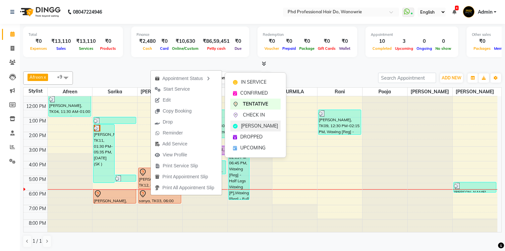
click at [252, 126] on span "MARK DONE" at bounding box center [259, 125] width 37 height 7
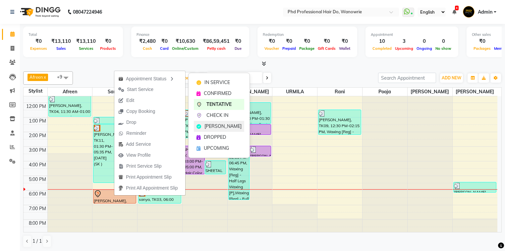
click at [220, 126] on span "MARK DONE" at bounding box center [222, 126] width 37 height 7
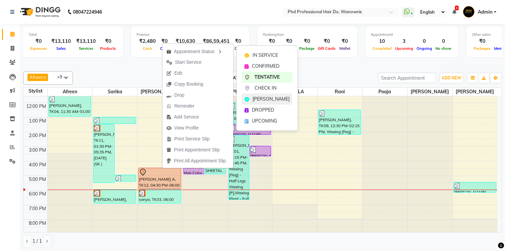
click at [266, 97] on span "MARK DONE" at bounding box center [271, 98] width 37 height 7
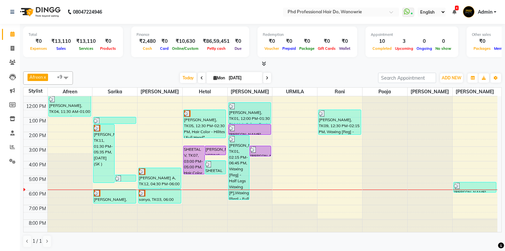
click at [333, 198] on div "9:00 AM 10:00 AM 11:00 AM 12:00 PM 1:00 PM 2:00 PM 3:00 PM 4:00 PM 5:00 PM 6:00…" at bounding box center [261, 146] width 474 height 175
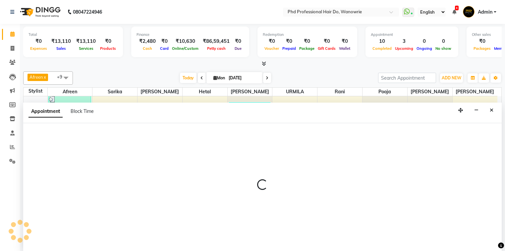
select select "51894"
select select "1110"
select select "tentative"
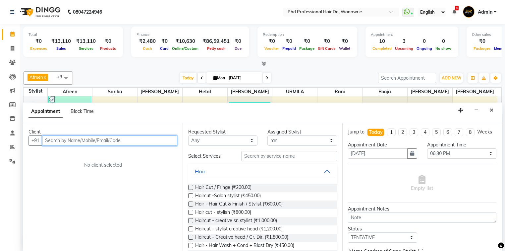
click at [76, 142] on input "text" at bounding box center [109, 140] width 135 height 10
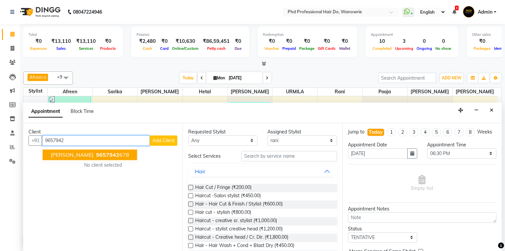
click at [74, 152] on span "MANSI BHOSALE" at bounding box center [72, 154] width 43 height 7
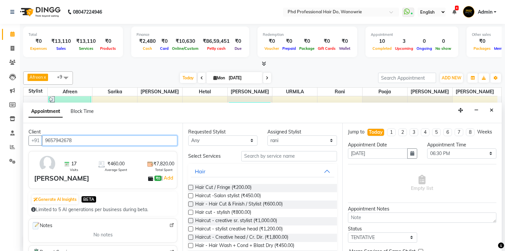
type input "9657942678"
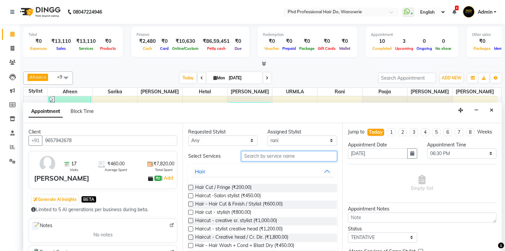
click at [261, 153] on input "text" at bounding box center [289, 156] width 96 height 10
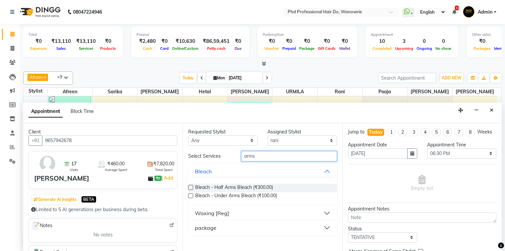
type input "arms"
click at [226, 209] on div "Waxing [Reg]" at bounding box center [212, 213] width 34 height 8
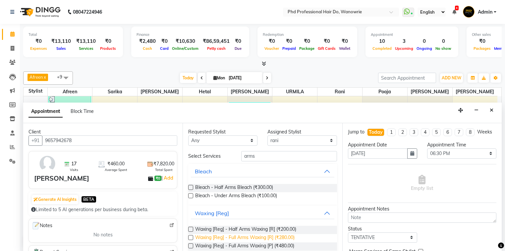
click at [241, 236] on span "Waxing [Reg] - Full Arms Waxing [R] (₹280.00)" at bounding box center [244, 238] width 99 height 8
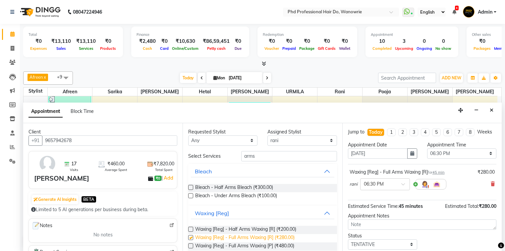
checkbox input "false"
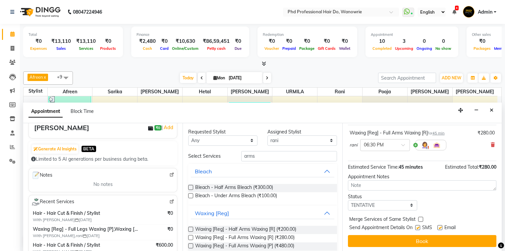
scroll to position [53, 0]
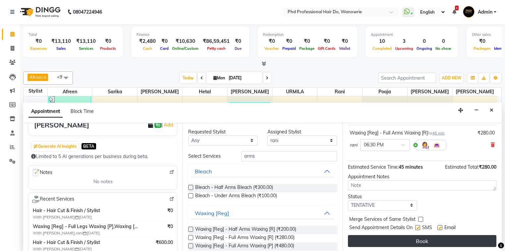
click at [382, 242] on button "Book" at bounding box center [422, 241] width 148 height 12
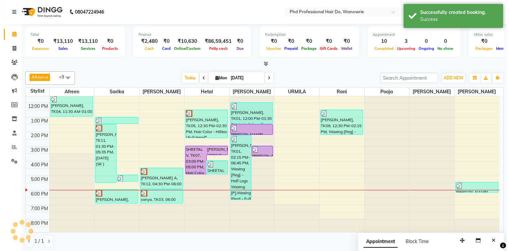
scroll to position [0, 0]
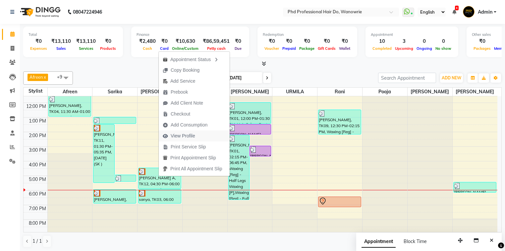
click at [180, 137] on span "View Profile" at bounding box center [183, 135] width 25 height 7
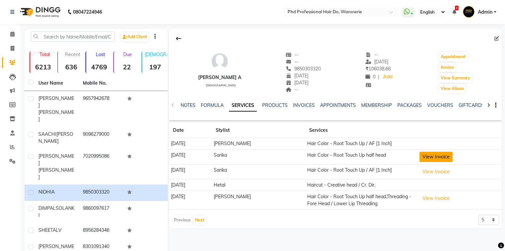
click at [436, 159] on button "View Invoice" at bounding box center [436, 156] width 33 height 10
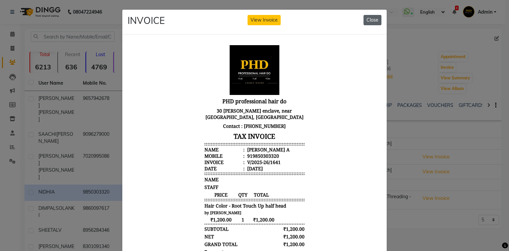
click at [377, 20] on button "Close" at bounding box center [373, 20] width 18 height 10
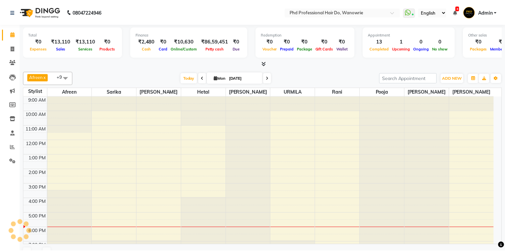
scroll to position [25, 0]
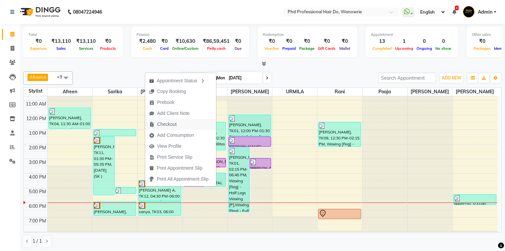
click at [162, 121] on span "Checkout" at bounding box center [167, 124] width 20 height 7
select select "service"
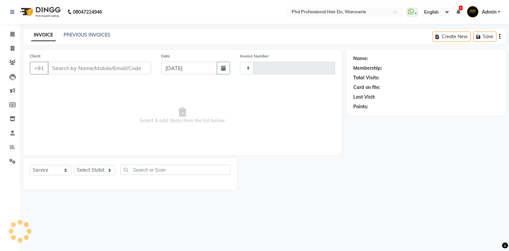
type input "2118"
select select "25"
type input "9850303320"
select select "20331"
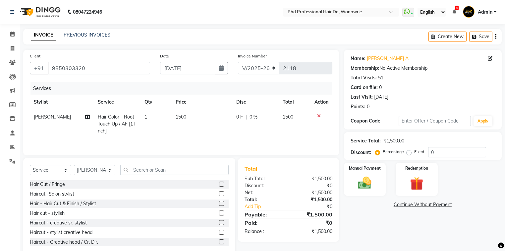
click at [179, 119] on span "1500" at bounding box center [181, 117] width 11 height 6
select select "20331"
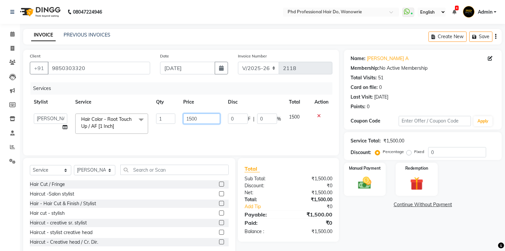
click at [191, 120] on input "1500" at bounding box center [201, 118] width 37 height 10
type input "1200"
click at [199, 135] on td "1200" at bounding box center [201, 123] width 45 height 28
select select "20331"
click at [357, 176] on img at bounding box center [365, 183] width 23 height 16
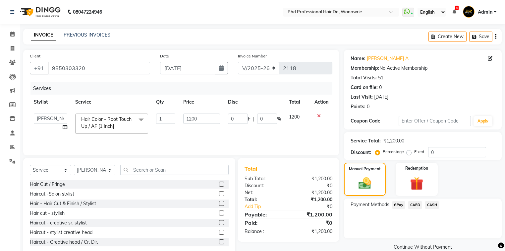
click at [431, 202] on span "CASH" at bounding box center [432, 205] width 14 height 8
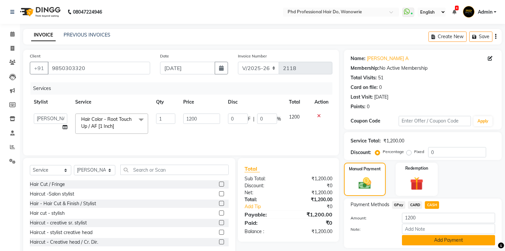
click at [428, 238] on button "Add Payment" at bounding box center [448, 240] width 93 height 10
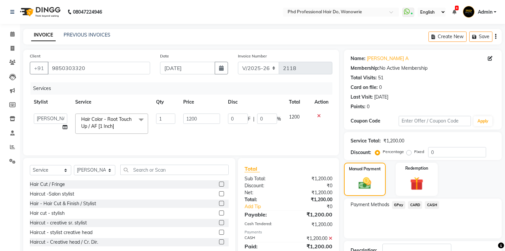
scroll to position [48, 0]
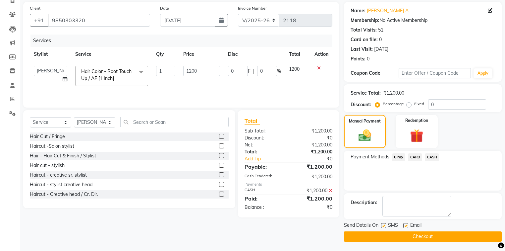
click at [425, 233] on button "Checkout" at bounding box center [423, 236] width 158 height 10
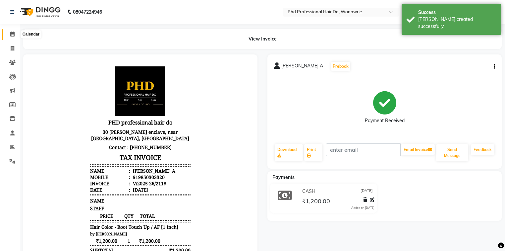
click at [10, 33] on icon at bounding box center [12, 33] width 4 height 5
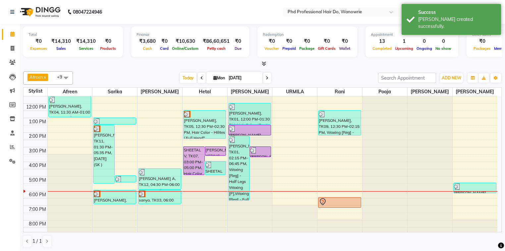
scroll to position [37, 0]
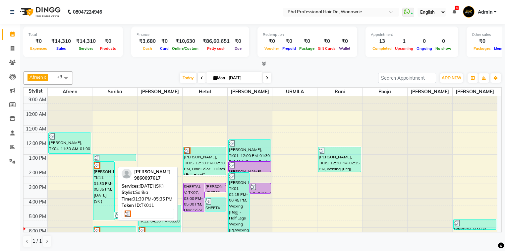
click at [106, 199] on div "DIMPAL SOLANKI, TK11, 01:30 PM-05:35 PM, CARNIVAL (SK )" at bounding box center [103, 190] width 21 height 58
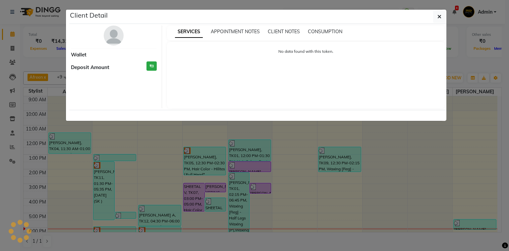
select select "3"
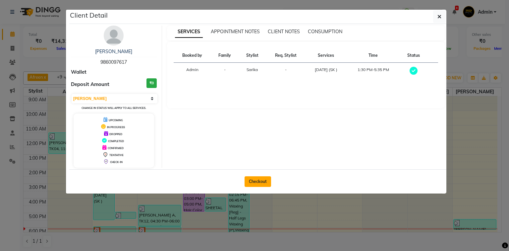
click at [262, 183] on button "Checkout" at bounding box center [258, 181] width 27 height 11
select select "service"
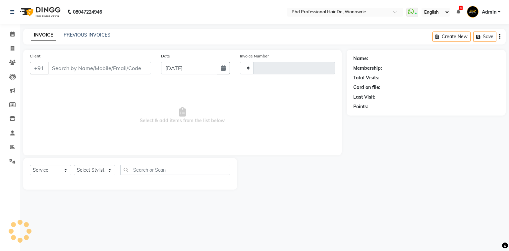
type input "2119"
select select "25"
type input "9860097617"
select select "977"
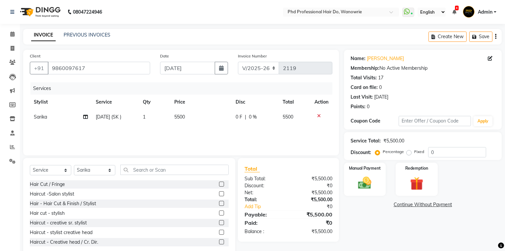
click at [121, 116] on span "[DATE] (SK )" at bounding box center [109, 117] width 26 height 6
select select "977"
click at [111, 117] on span "CARNIVAL (SK ) x" at bounding box center [96, 119] width 32 height 7
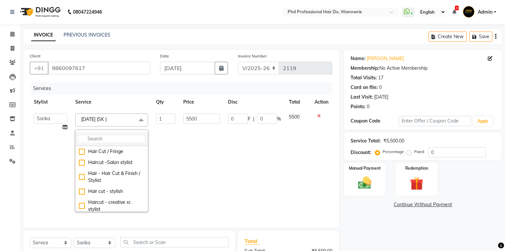
click at [118, 141] on input "multiselect-search" at bounding box center [112, 138] width 66 height 7
type input "h"
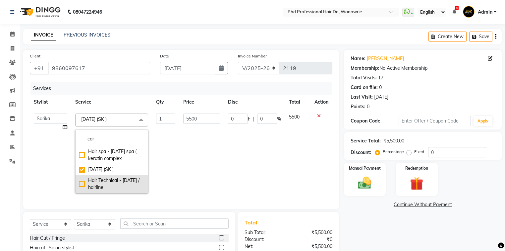
type input "car"
click at [117, 180] on div "Hair Technical - carnival / hairline" at bounding box center [112, 184] width 66 height 14
type input "2500"
checkbox input "true"
checkbox input "false"
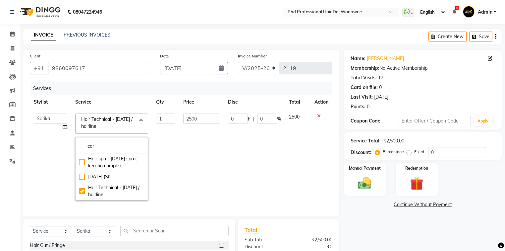
click at [154, 180] on td "1" at bounding box center [166, 156] width 28 height 95
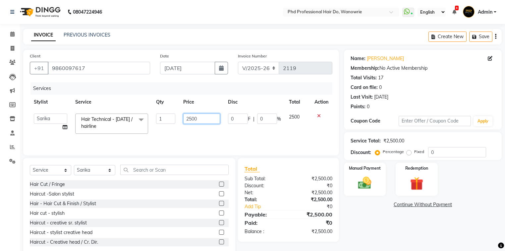
click at [191, 121] on input "2500" at bounding box center [201, 118] width 37 height 10
type input "2800"
click at [190, 134] on div "Services Stylist Service Qty Price Disc Total Action Afreen Anita dhara faizan …" at bounding box center [181, 115] width 303 height 66
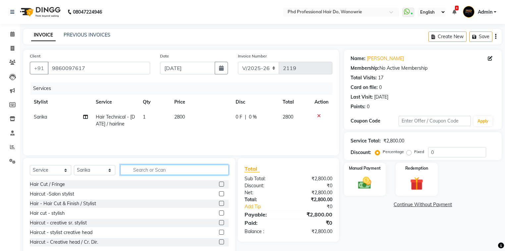
click at [132, 170] on input "text" at bounding box center [174, 169] width 108 height 10
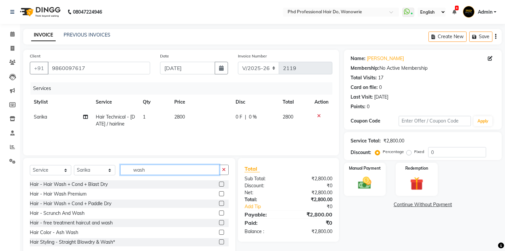
type input "wash"
click at [219, 194] on label at bounding box center [221, 193] width 5 height 5
click at [219, 194] on input "checkbox" at bounding box center [221, 194] width 4 height 4
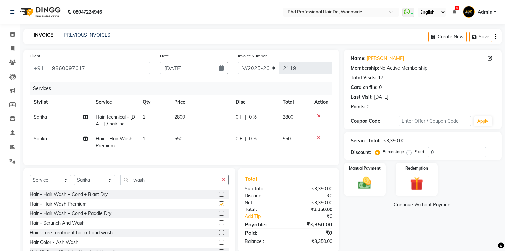
checkbox input "false"
click at [375, 217] on div "Name: Dimpal Solanki Membership: No Active Membership Total Visits: 17 Card on …" at bounding box center [425, 158] width 163 height 216
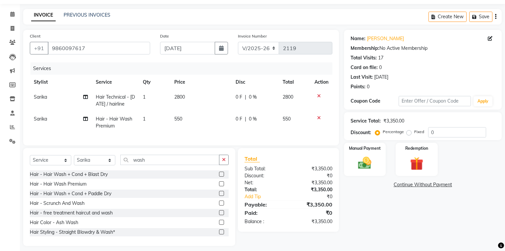
scroll to position [29, 0]
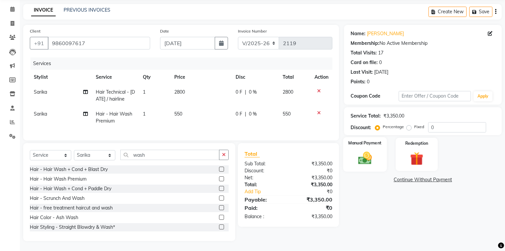
click at [363, 150] on img at bounding box center [365, 158] width 23 height 16
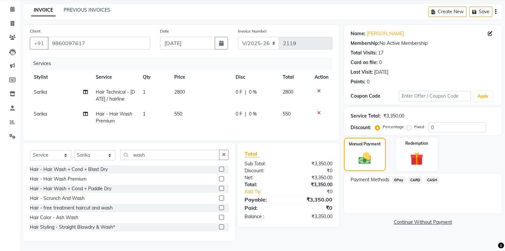
click at [428, 176] on span "CASH" at bounding box center [432, 180] width 14 height 8
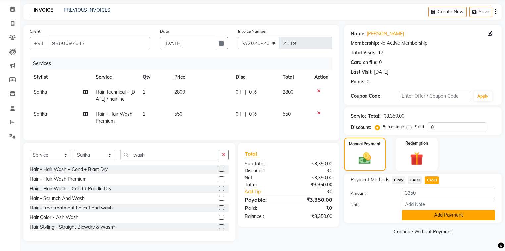
click at [428, 211] on button "Add Payment" at bounding box center [448, 215] width 93 height 10
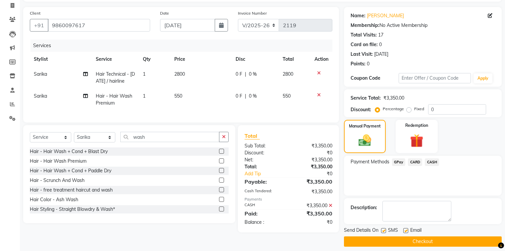
scroll to position [48, 0]
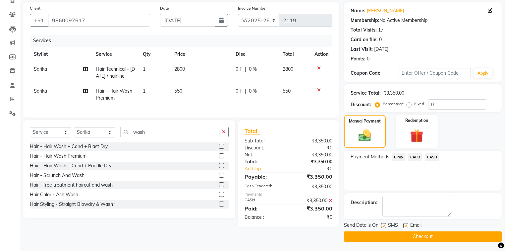
click at [425, 234] on button "Checkout" at bounding box center [423, 236] width 158 height 10
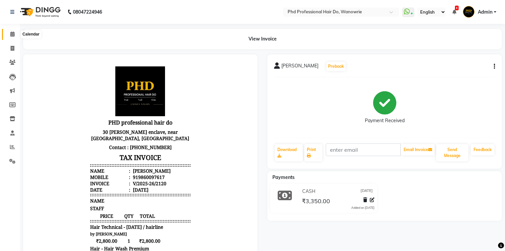
drag, startPoint x: 13, startPoint y: 32, endPoint x: 30, endPoint y: 36, distance: 18.0
click at [13, 32] on icon at bounding box center [12, 33] width 4 height 5
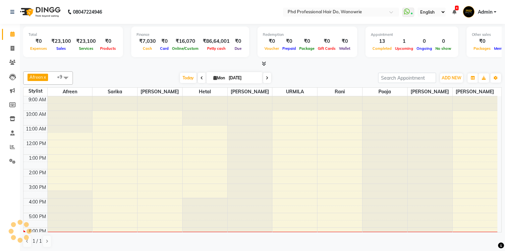
scroll to position [25, 0]
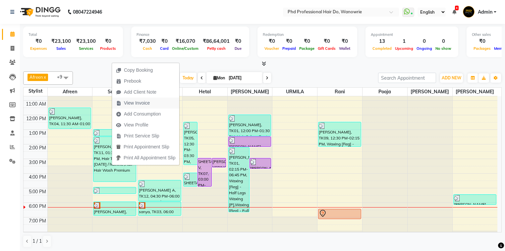
click at [136, 102] on span "View Invoice" at bounding box center [137, 102] width 26 height 7
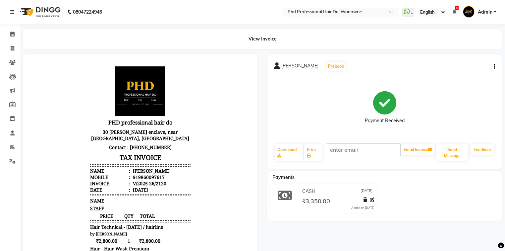
scroll to position [27, 0]
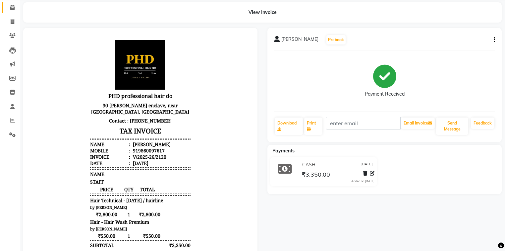
click at [12, 8] on icon at bounding box center [12, 7] width 4 height 5
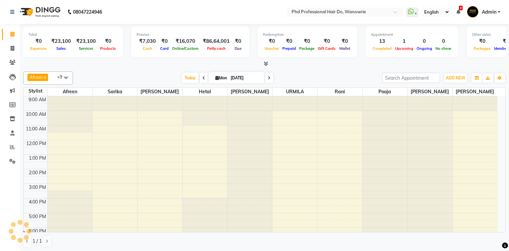
scroll to position [25, 0]
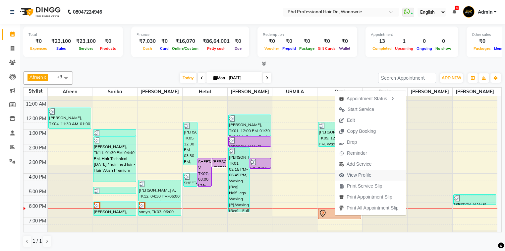
click at [351, 178] on span "View Profile" at bounding box center [359, 174] width 25 height 7
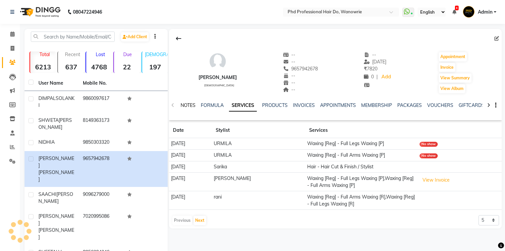
click at [193, 105] on link "NOTES" at bounding box center [188, 105] width 15 height 6
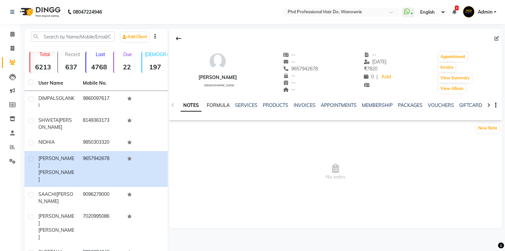
click at [218, 106] on link "FORMULA" at bounding box center [218, 105] width 23 height 6
click at [246, 106] on link "SERVICES" at bounding box center [245, 105] width 23 height 6
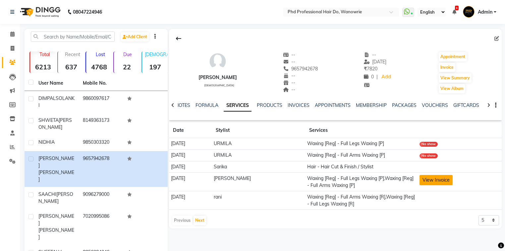
click at [432, 180] on button "View Invoice" at bounding box center [436, 180] width 33 height 10
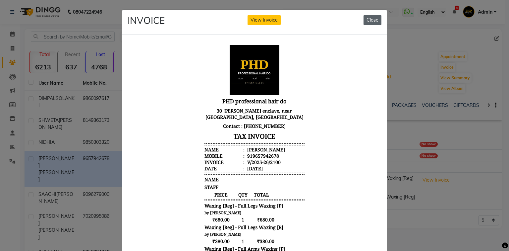
click at [367, 17] on button "Close" at bounding box center [373, 20] width 18 height 10
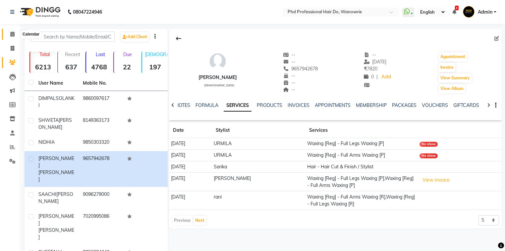
click at [11, 34] on icon at bounding box center [12, 33] width 4 height 5
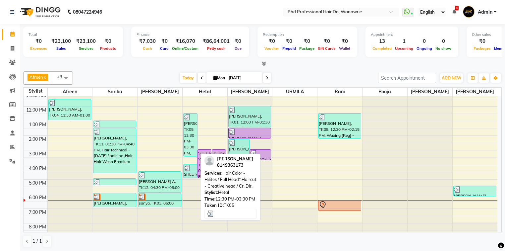
scroll to position [37, 0]
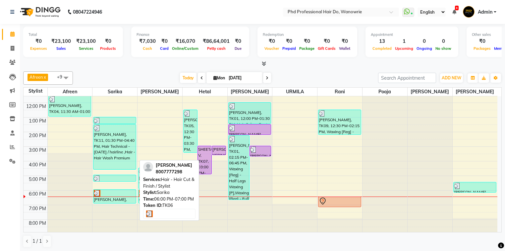
click at [126, 193] on div at bounding box center [114, 193] width 41 height 7
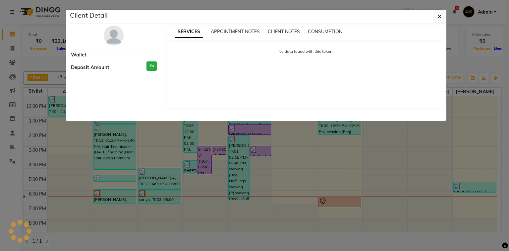
select select "3"
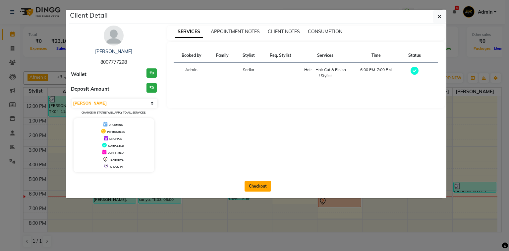
click at [260, 182] on button "Checkout" at bounding box center [258, 186] width 27 height 11
select select "service"
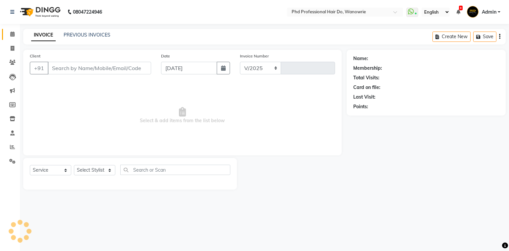
select select "25"
type input "2121"
type input "8007777298"
select select "977"
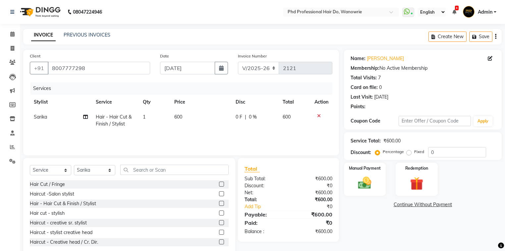
click at [175, 119] on span "600" at bounding box center [178, 117] width 8 height 6
select select "977"
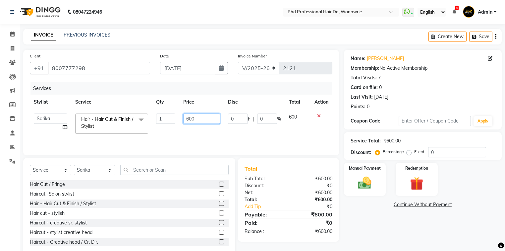
click at [189, 119] on input "600" at bounding box center [201, 118] width 37 height 10
click at [376, 205] on link "Continue Without Payment" at bounding box center [422, 204] width 155 height 7
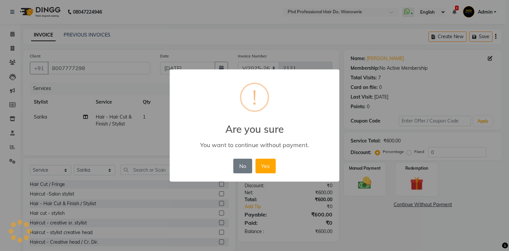
click at [369, 191] on div "× ! Are you sure You want to continue without payment. No No Yes" at bounding box center [254, 125] width 509 height 251
click at [244, 166] on button "No" at bounding box center [242, 165] width 19 height 15
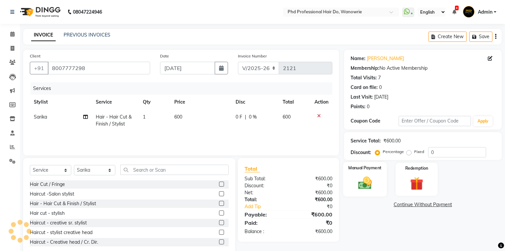
click at [366, 179] on img at bounding box center [365, 183] width 23 height 16
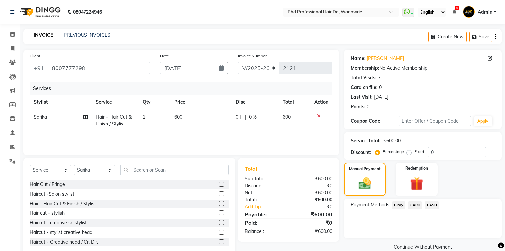
click at [399, 203] on span "GPay" at bounding box center [399, 205] width 14 height 8
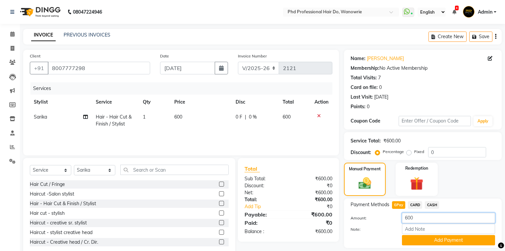
click at [407, 215] on input "600" at bounding box center [448, 217] width 93 height 10
type input "100"
click at [458, 243] on button "Add Payment" at bounding box center [448, 240] width 93 height 10
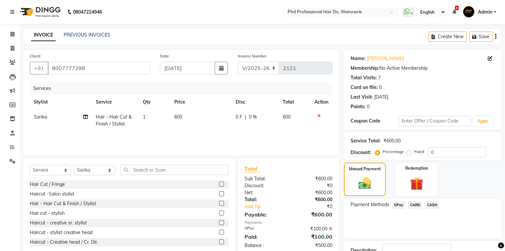
click at [434, 204] on span "CASH" at bounding box center [432, 205] width 14 height 8
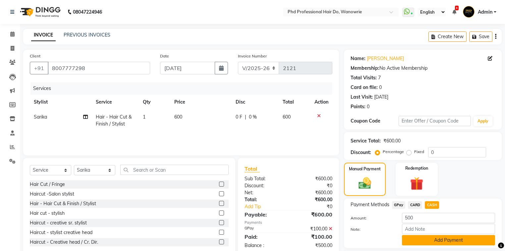
click at [439, 242] on button "Add Payment" at bounding box center [448, 240] width 93 height 10
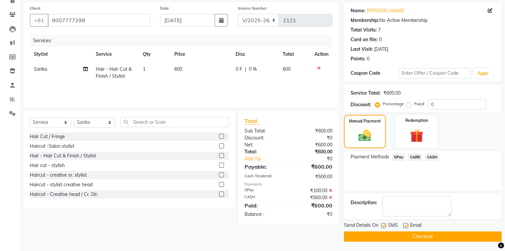
scroll to position [48, 0]
click at [331, 197] on icon at bounding box center [331, 197] width 4 height 5
click at [331, 181] on icon at bounding box center [331, 180] width 4 height 5
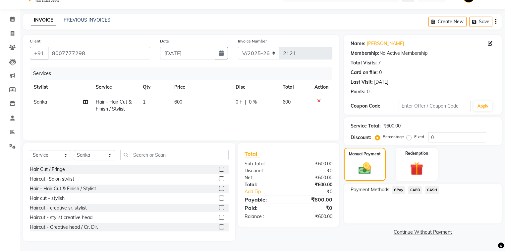
click at [403, 188] on span "GPay" at bounding box center [399, 190] width 14 height 8
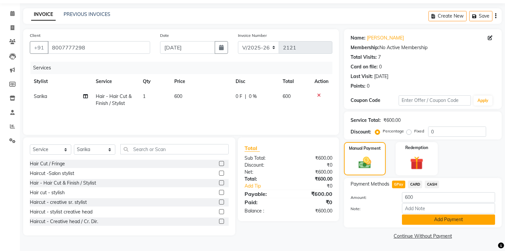
click at [419, 215] on button "Add Payment" at bounding box center [448, 219] width 93 height 10
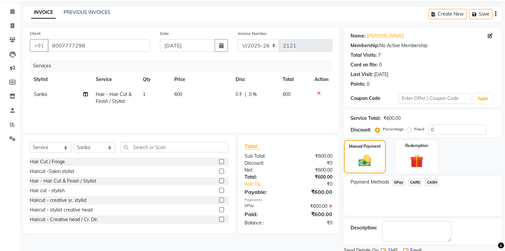
scroll to position [48, 0]
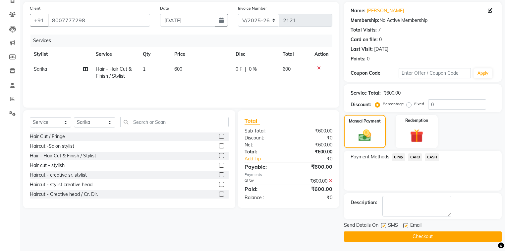
click at [422, 236] on button "Checkout" at bounding box center [423, 236] width 158 height 10
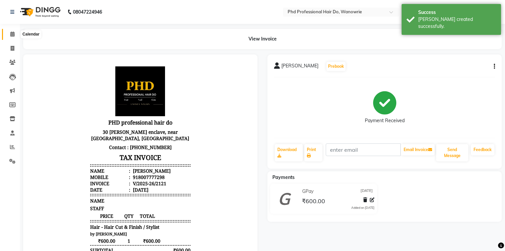
click at [11, 34] on icon at bounding box center [12, 33] width 4 height 5
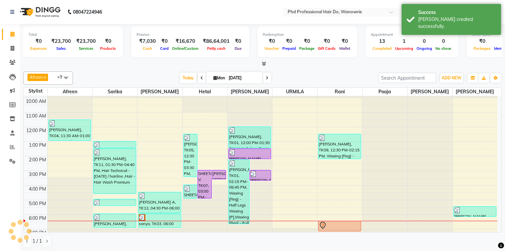
scroll to position [37, 0]
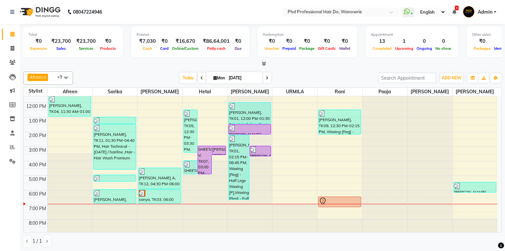
click at [261, 59] on div at bounding box center [250, 59] width 45 height 0
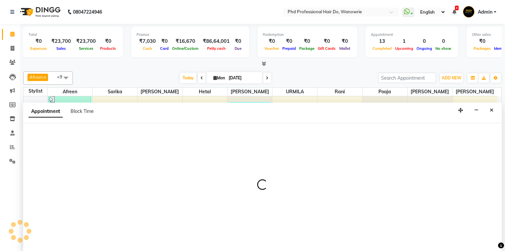
scroll to position [0, 0]
select select "980"
select select "tentative"
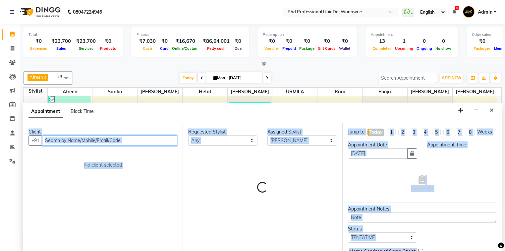
select select "1080"
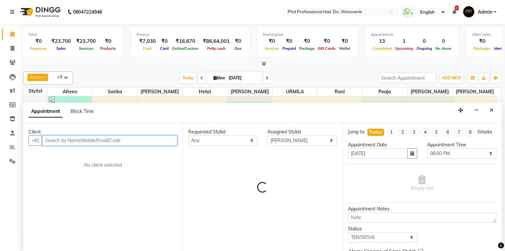
click at [77, 135] on input "text" at bounding box center [109, 140] width 135 height 10
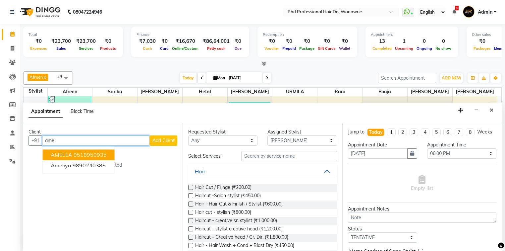
click at [81, 151] on ngb-highlight "9518950935" at bounding box center [90, 154] width 33 height 7
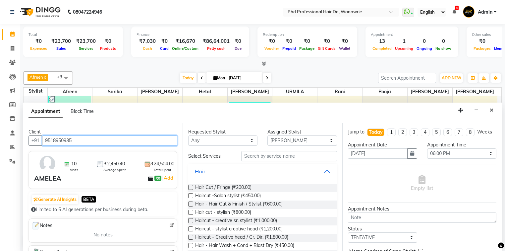
type input "9518950935"
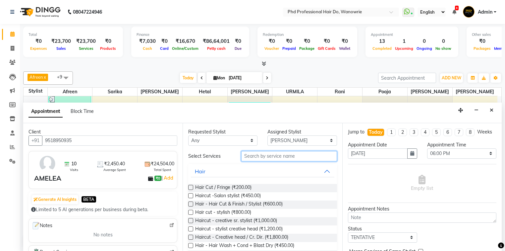
click at [269, 156] on input "text" at bounding box center [289, 156] width 96 height 10
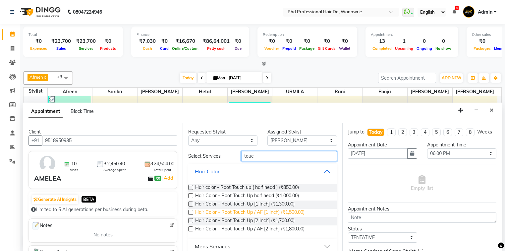
type input "touc"
click at [263, 211] on span "Hair Color - Root Touch Up / AF [1 Inch] (₹1,500.00)" at bounding box center [249, 212] width 109 height 8
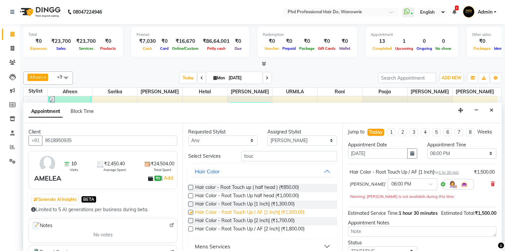
checkbox input "false"
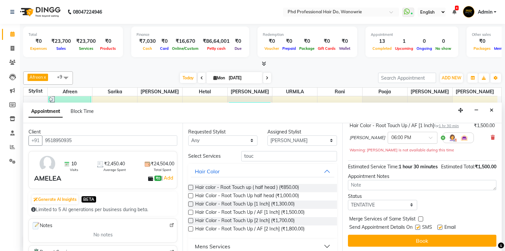
scroll to position [53, 0]
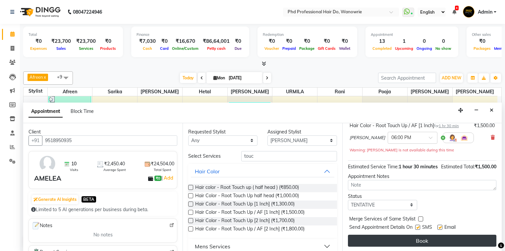
click at [429, 235] on button "Book" at bounding box center [422, 240] width 148 height 12
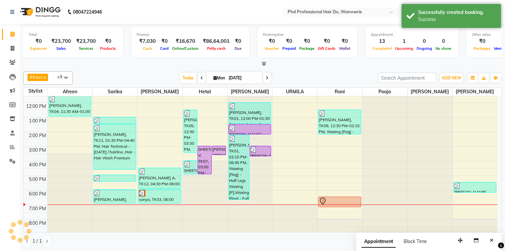
scroll to position [0, 0]
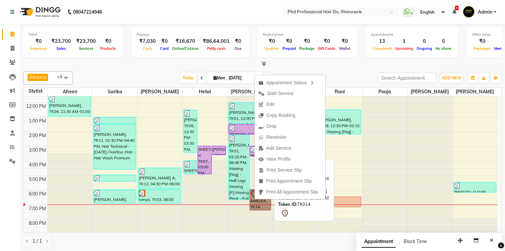
click at [255, 204] on link "AMELEA, TK14, 06:00 PM-07:30 PM, Hair Color - Root Touch Up / AF [1 Inch]" at bounding box center [261, 199] width 22 height 21
select select "7"
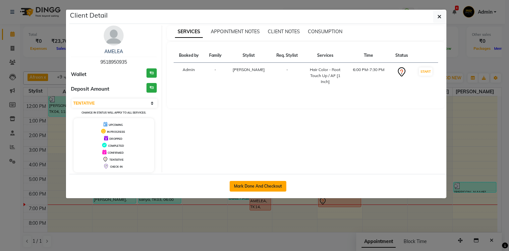
click at [255, 186] on button "Mark Done And Checkout" at bounding box center [258, 186] width 57 height 11
select select "service"
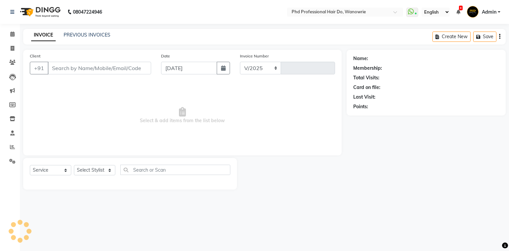
select select "25"
type input "2122"
click at [13, 36] on icon at bounding box center [12, 33] width 4 height 5
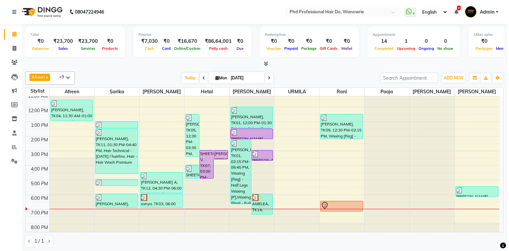
scroll to position [37, 0]
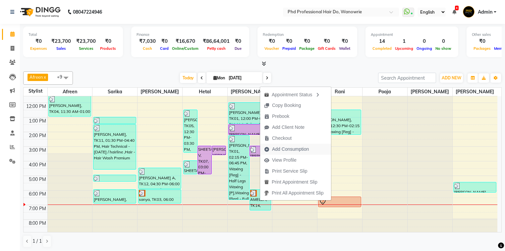
click at [278, 150] on span "Add Consumption" at bounding box center [290, 148] width 37 height 7
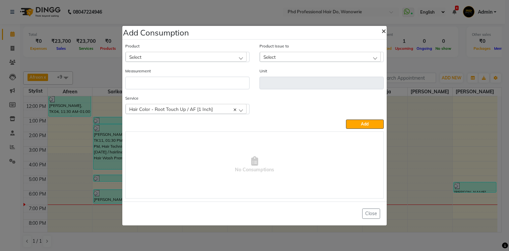
click at [384, 29] on span "×" at bounding box center [383, 31] width 5 height 10
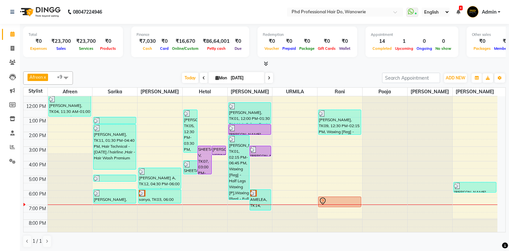
click at [384, 30] on div "Appointment 14 Completed 1 Upcoming 0 Ongoing 0 No show" at bounding box center [412, 42] width 93 height 30
click at [383, 32] on div "Appointment" at bounding box center [412, 35] width 82 height 6
click at [383, 30] on div "Appointment 14 Completed 1 Upcoming 0 Ongoing 0 No show" at bounding box center [412, 42] width 93 height 30
click at [10, 227] on div "Calendar Invoice Clients Leads Marketing Members Inventory Staff Reports Settin…" at bounding box center [44, 130] width 89 height 223
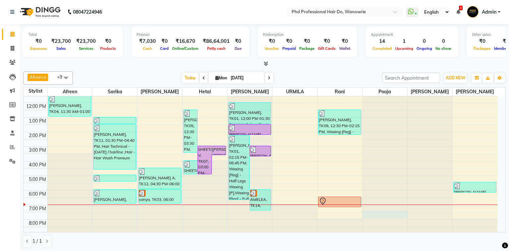
click at [372, 59] on div at bounding box center [385, 59] width 45 height 0
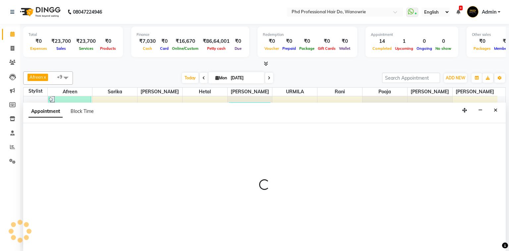
select select "26827"
select select "1170"
select select "tentative"
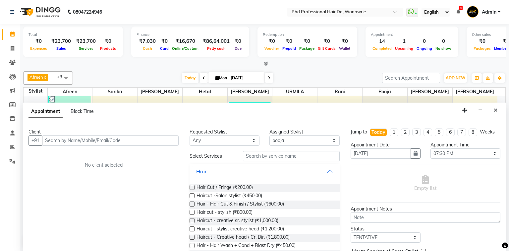
click at [382, 30] on div "Appointment 14 Completed 1 Upcoming 0 Ongoing 0 No show" at bounding box center [412, 42] width 93 height 30
click at [383, 30] on div "Appointment 14 Completed 1 Upcoming 0 Ongoing 0 No show" at bounding box center [412, 42] width 93 height 30
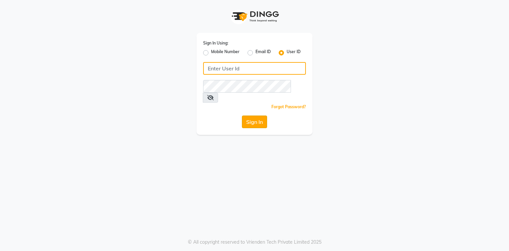
type input "phd123"
click at [257, 115] on button "Sign In" at bounding box center [254, 121] width 25 height 13
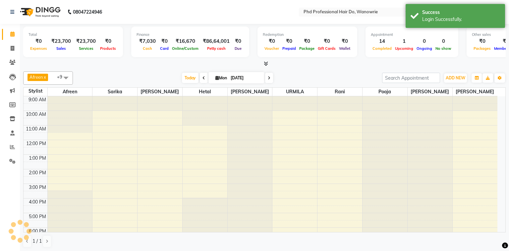
select select "en"
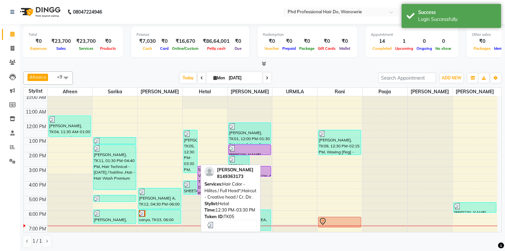
scroll to position [37, 0]
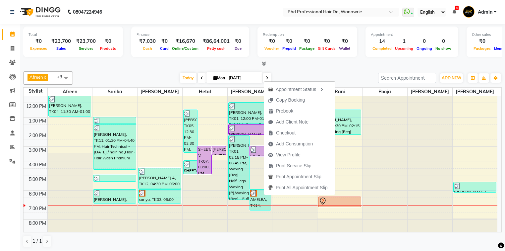
click at [151, 67] on div "Total ₹0 Expenses ₹23,700 Sales ₹23,700 Services ₹0 Products Finance ₹7,030 Cas…" at bounding box center [262, 138] width 485 height 228
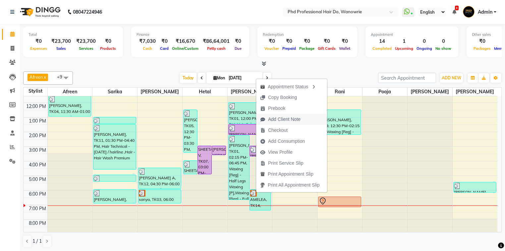
click at [278, 119] on span "Add Client Note" at bounding box center [284, 119] width 32 height 7
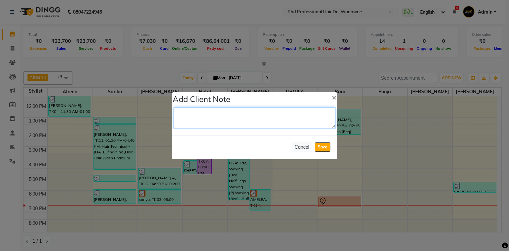
click at [222, 123] on textarea at bounding box center [255, 117] width 162 height 21
type textarea "innova 6 +5 ( 1+2"
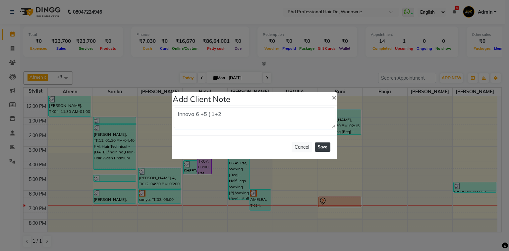
click at [327, 150] on button "Save" at bounding box center [323, 146] width 16 height 9
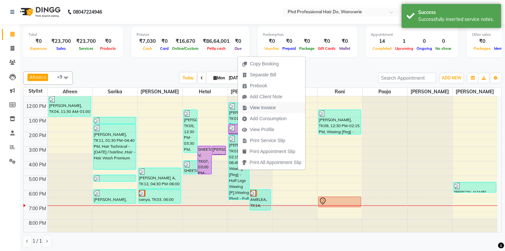
click at [261, 108] on span "View Invoice" at bounding box center [263, 107] width 26 height 7
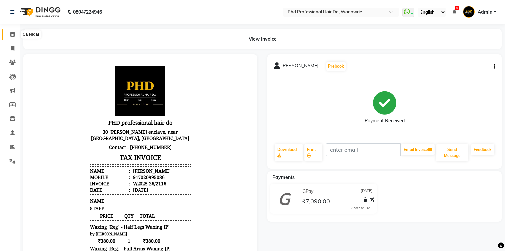
click at [11, 32] on icon at bounding box center [12, 33] width 4 height 5
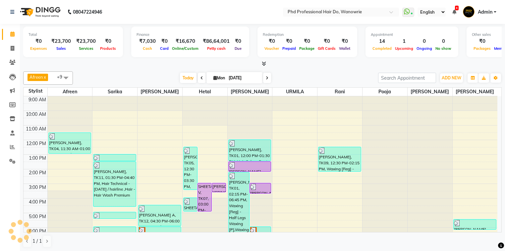
scroll to position [37, 0]
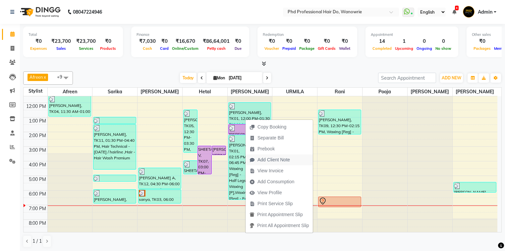
click at [260, 160] on span "Add Client Note" at bounding box center [273, 159] width 32 height 7
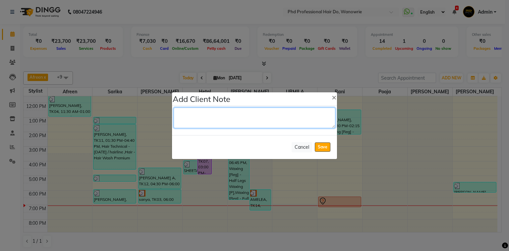
click at [234, 121] on textarea at bounding box center [255, 117] width 162 height 21
type textarea "6-60 +5-50 ( 2;1"
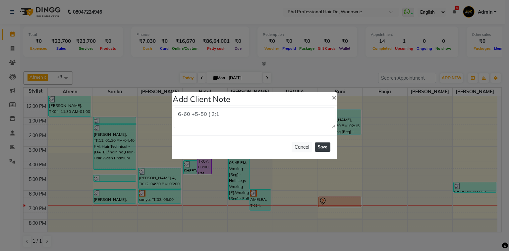
click at [326, 146] on button "Save" at bounding box center [323, 146] width 16 height 9
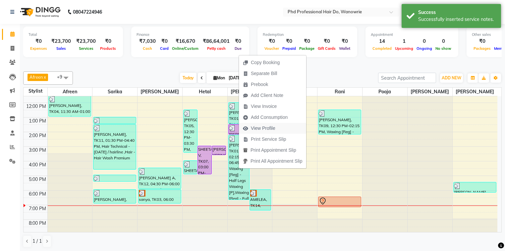
click at [265, 128] on span "View Profile" at bounding box center [263, 128] width 25 height 7
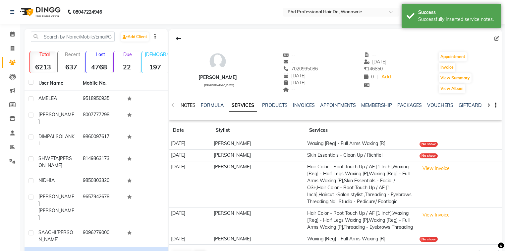
click at [194, 103] on link "NOTES" at bounding box center [188, 105] width 15 height 6
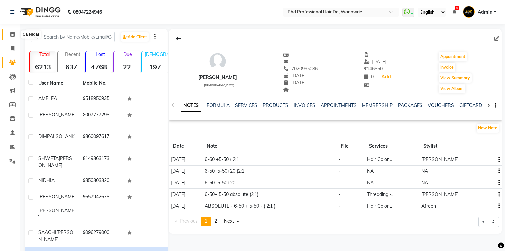
click at [10, 34] on icon at bounding box center [12, 33] width 4 height 5
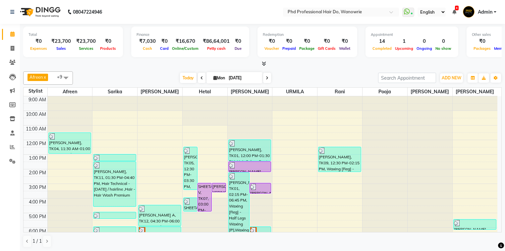
scroll to position [37, 0]
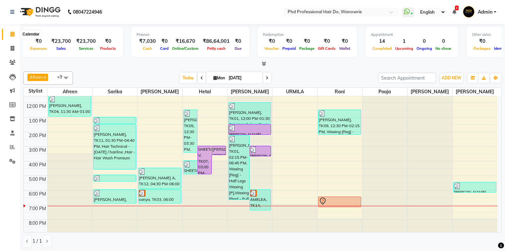
click at [11, 33] on icon at bounding box center [12, 33] width 4 height 5
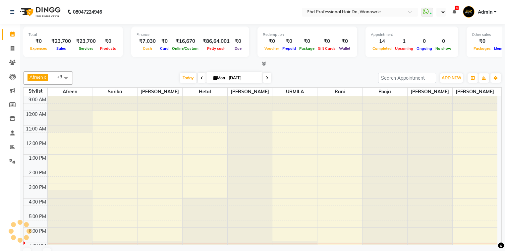
select select "en"
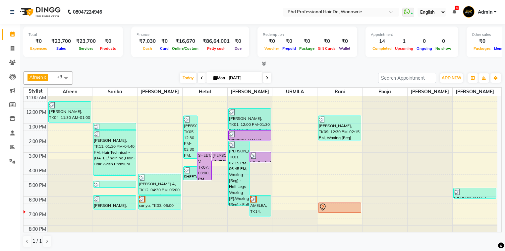
scroll to position [37, 0]
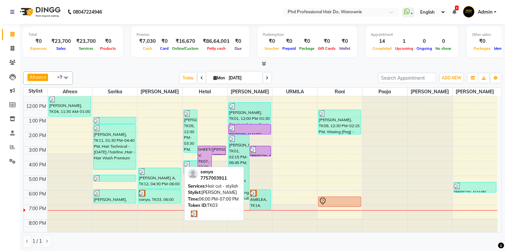
click at [154, 196] on div "sanya, TK03, 06:00 PM-07:00 PM, Hair cut - stylish" at bounding box center [160, 196] width 42 height 14
select select "3"
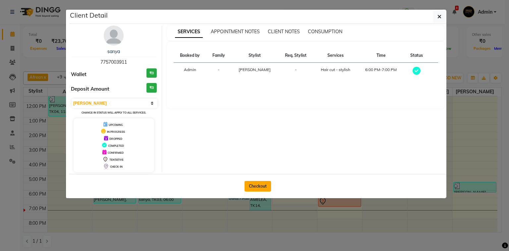
click at [258, 186] on button "Checkout" at bounding box center [258, 186] width 27 height 11
select select "service"
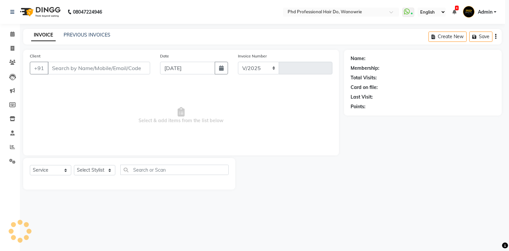
select select "25"
type input "2122"
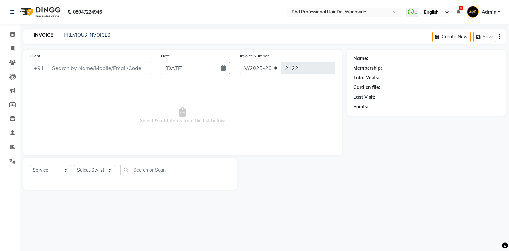
type input "7757003911"
select select "20331"
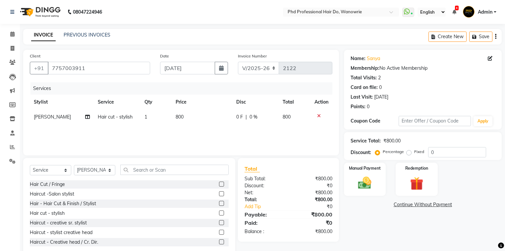
click at [251, 117] on span "0 %" at bounding box center [254, 116] width 8 height 7
select select "20331"
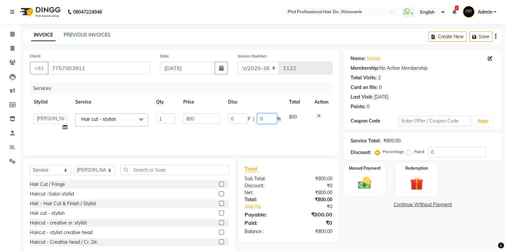
click at [267, 120] on input "0" at bounding box center [267, 118] width 20 height 10
type input "20"
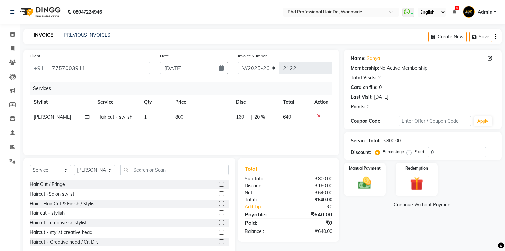
click at [291, 132] on div "Services Stylist Service Qty Price Disc Total Action sonia Hair cut - stylish 1…" at bounding box center [181, 115] width 303 height 66
click at [360, 173] on div "Manual Payment" at bounding box center [365, 179] width 44 height 34
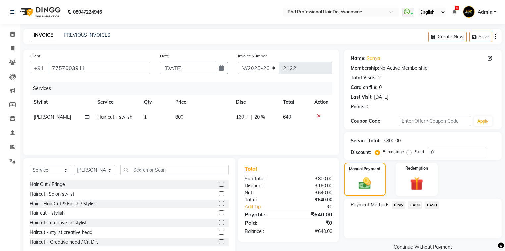
click at [398, 207] on span "GPay" at bounding box center [399, 205] width 14 height 8
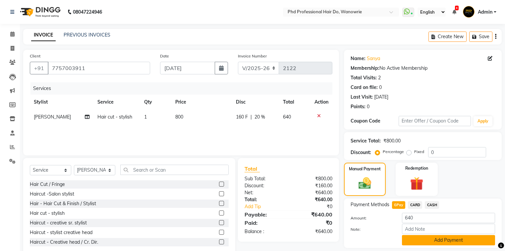
drag, startPoint x: 441, startPoint y: 247, endPoint x: 440, endPoint y: 242, distance: 4.5
click at [441, 245] on div "Payment Methods GPay CARD CASH Amount: 640 Note: Add Payment" at bounding box center [423, 222] width 158 height 49
click at [440, 242] on button "Add Payment" at bounding box center [448, 240] width 93 height 10
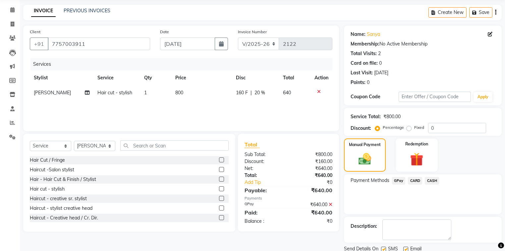
scroll to position [48, 0]
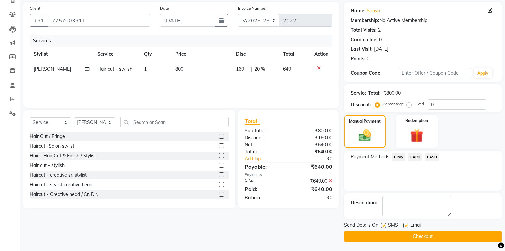
click at [435, 235] on button "Checkout" at bounding box center [423, 236] width 158 height 10
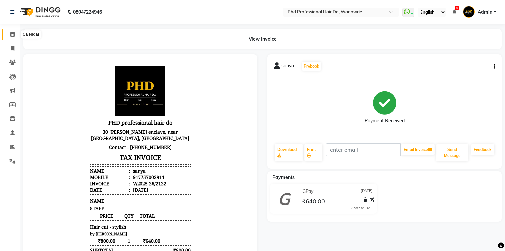
click at [10, 34] on icon at bounding box center [12, 33] width 4 height 5
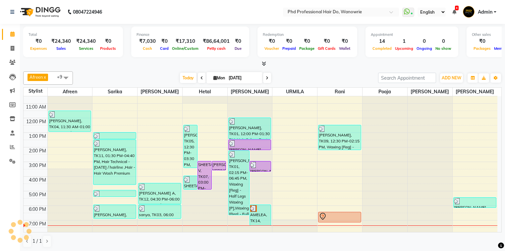
scroll to position [37, 0]
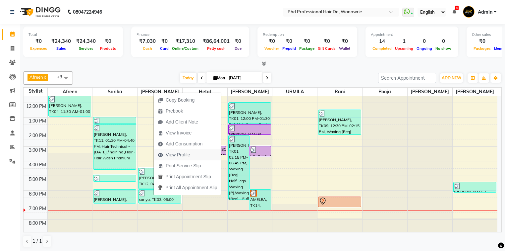
click at [170, 155] on span "View Profile" at bounding box center [178, 154] width 25 height 7
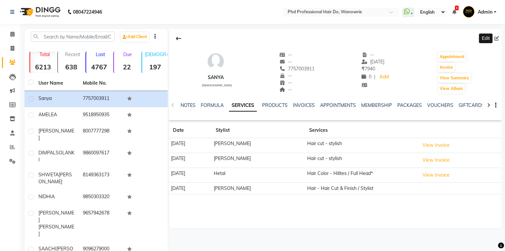
click at [498, 39] on icon at bounding box center [496, 38] width 5 height 5
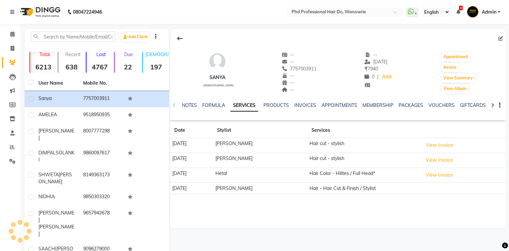
select select "22"
select select "female"
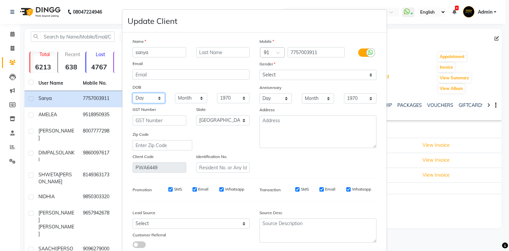
click at [143, 102] on select "Day 01 02 03 04 05 06 07 08 09 10 11 12 13 14 15 16 17 18 19 20 21 22 23 24 25 …" at bounding box center [149, 98] width 32 height 10
select select "02"
click at [133, 94] on select "Day 01 02 03 04 05 06 07 08 09 10 11 12 13 14 15 16 17 18 19 20 21 22 23 24 25 …" at bounding box center [149, 98] width 32 height 10
click at [180, 102] on select "Month January February March April May June July August September October Novem…" at bounding box center [191, 98] width 32 height 10
select select "09"
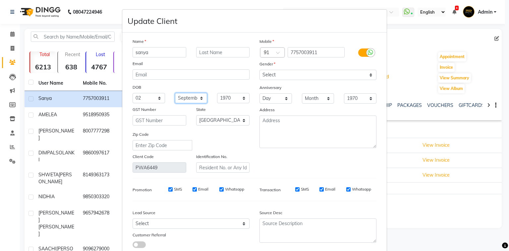
click at [175, 94] on select "Month January February March April May June July August September October Novem…" at bounding box center [191, 98] width 32 height 10
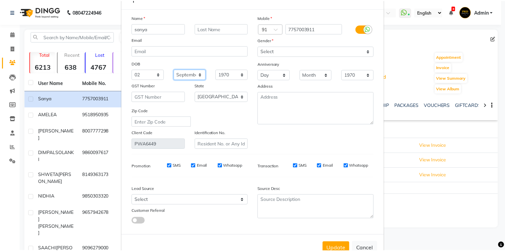
scroll to position [47, 0]
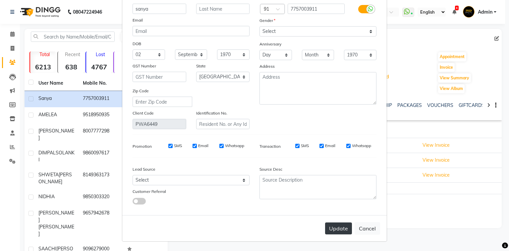
click at [336, 225] on button "Update" at bounding box center [338, 228] width 27 height 12
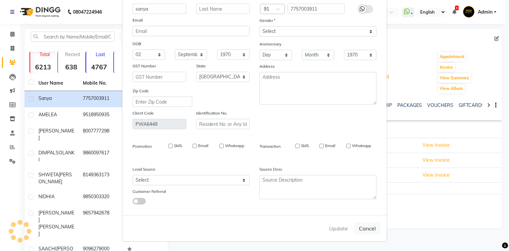
select select
select select "null"
select select
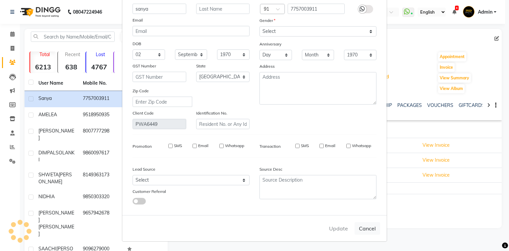
select select
checkbox input "false"
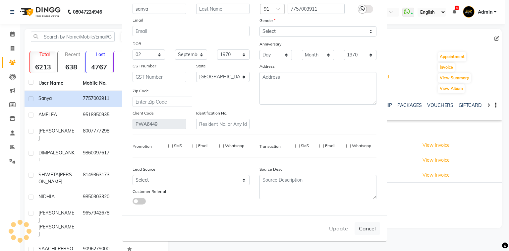
checkbox input "false"
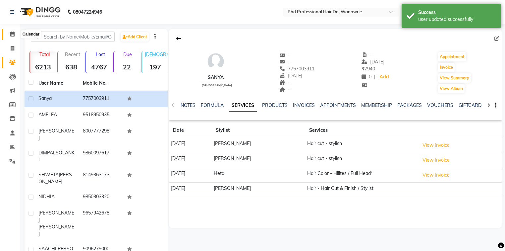
click at [12, 33] on icon at bounding box center [12, 33] width 4 height 5
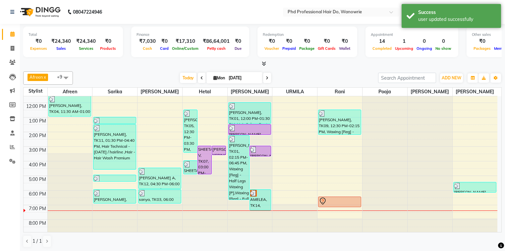
scroll to position [37, 0]
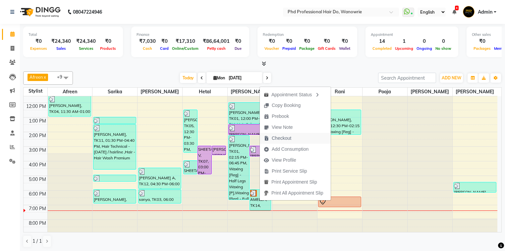
click at [276, 139] on span "Checkout" at bounding box center [282, 138] width 20 height 7
select select "25"
select select "service"
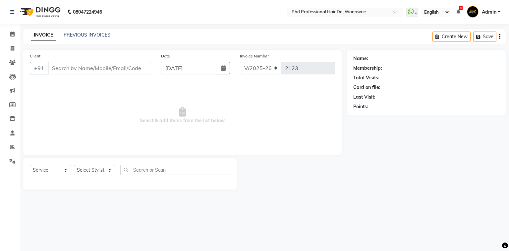
type input "9518950935"
select select "980"
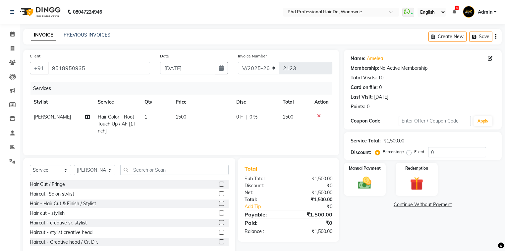
click at [179, 113] on td "1500" at bounding box center [202, 123] width 61 height 29
select select "980"
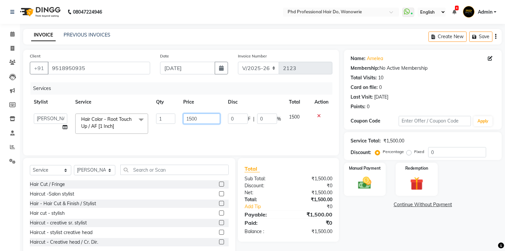
click at [191, 119] on input "1500" at bounding box center [201, 118] width 37 height 10
type input "1200"
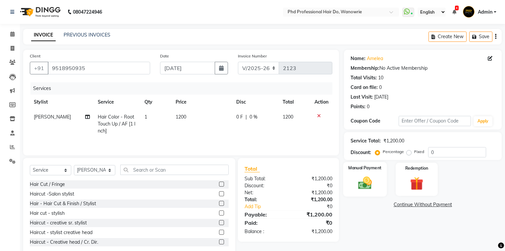
click at [362, 195] on div "Manual Payment" at bounding box center [365, 179] width 44 height 34
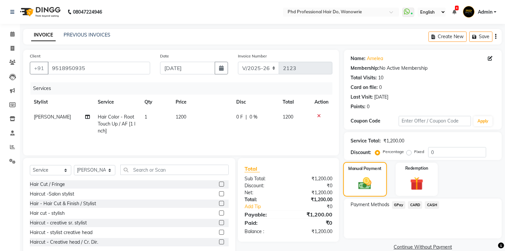
click at [360, 186] on img at bounding box center [364, 183] width 21 height 15
click at [418, 205] on span "CARD" at bounding box center [415, 205] width 14 height 8
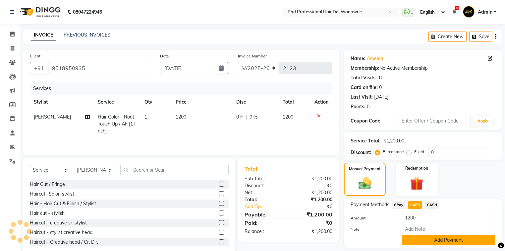
click at [423, 238] on button "Add Payment" at bounding box center [448, 240] width 93 height 10
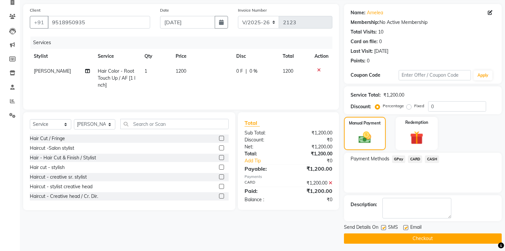
scroll to position [48, 0]
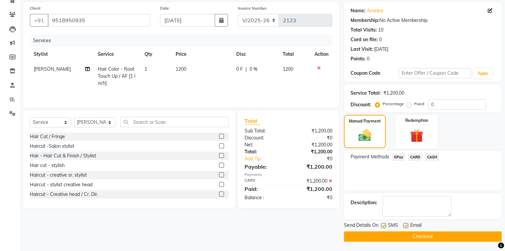
click at [424, 237] on button "Checkout" at bounding box center [423, 236] width 158 height 10
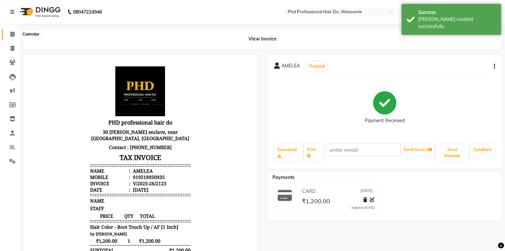
click at [13, 34] on icon at bounding box center [12, 33] width 4 height 5
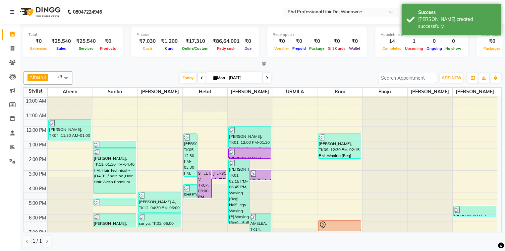
scroll to position [37, 0]
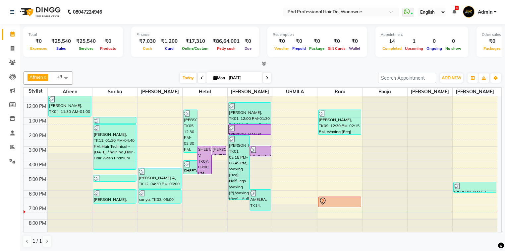
click at [123, 82] on div "Afreen x Sarika x sonia x Hetal x Anita x URMILA x rani x pooja x tejesh x sona…" at bounding box center [262, 77] width 479 height 13
